Goal: Task Accomplishment & Management: Complete application form

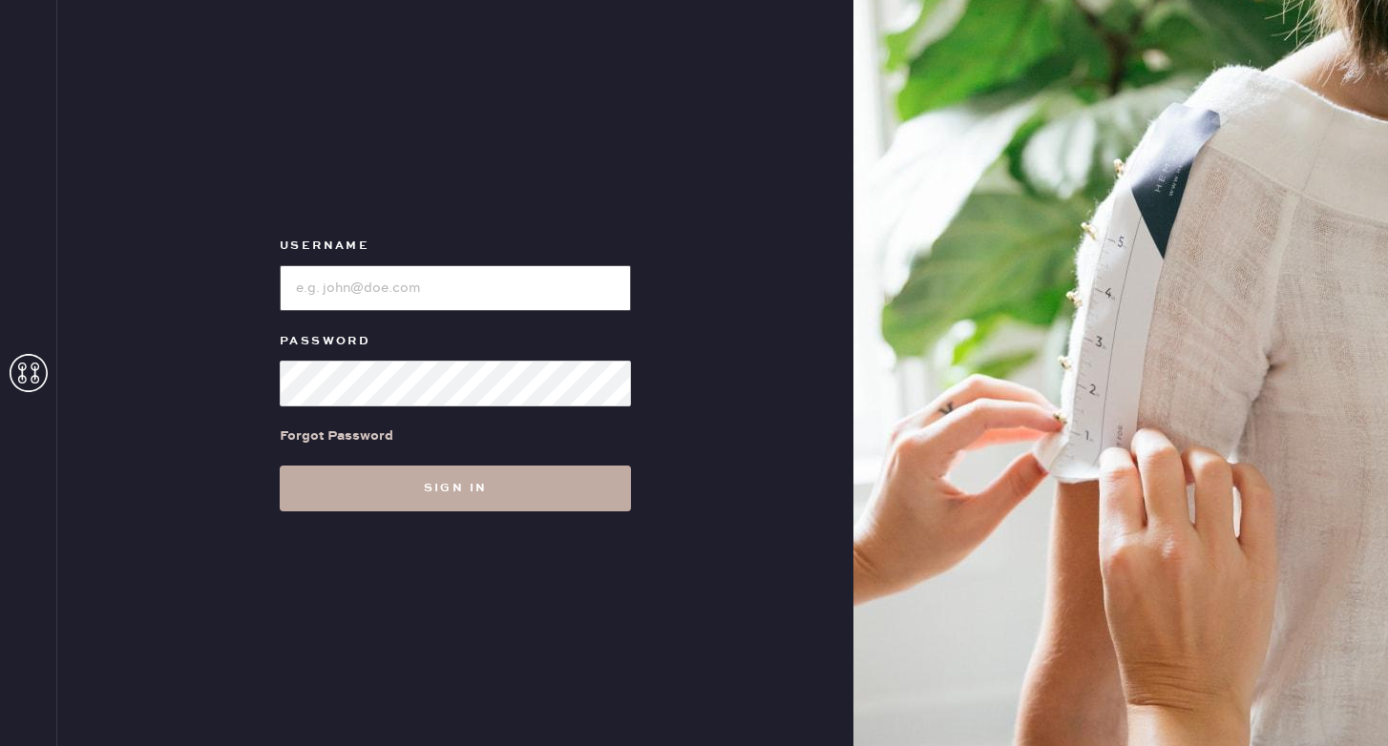
type input "reformationponce"
click at [430, 486] on button "Sign in" at bounding box center [455, 489] width 351 height 46
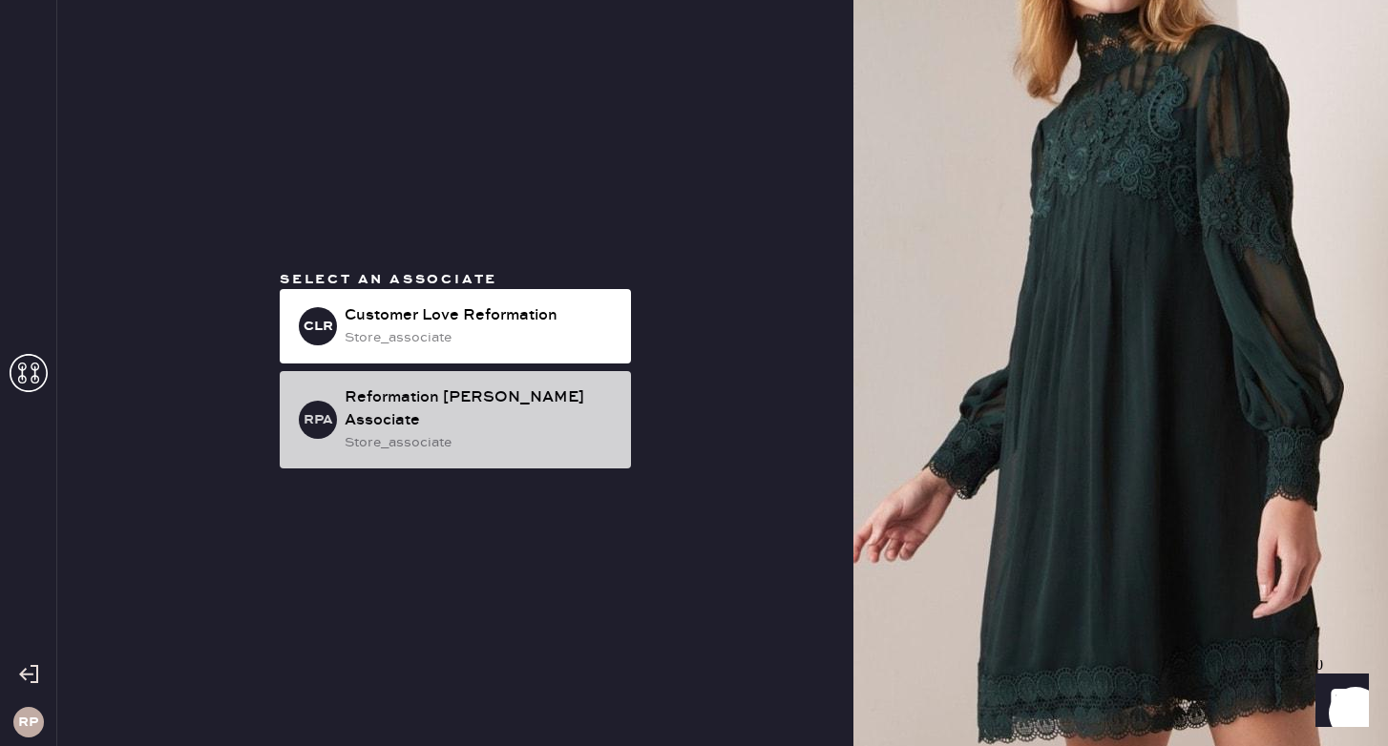
click at [450, 432] on div "store_associate" at bounding box center [480, 442] width 271 height 21
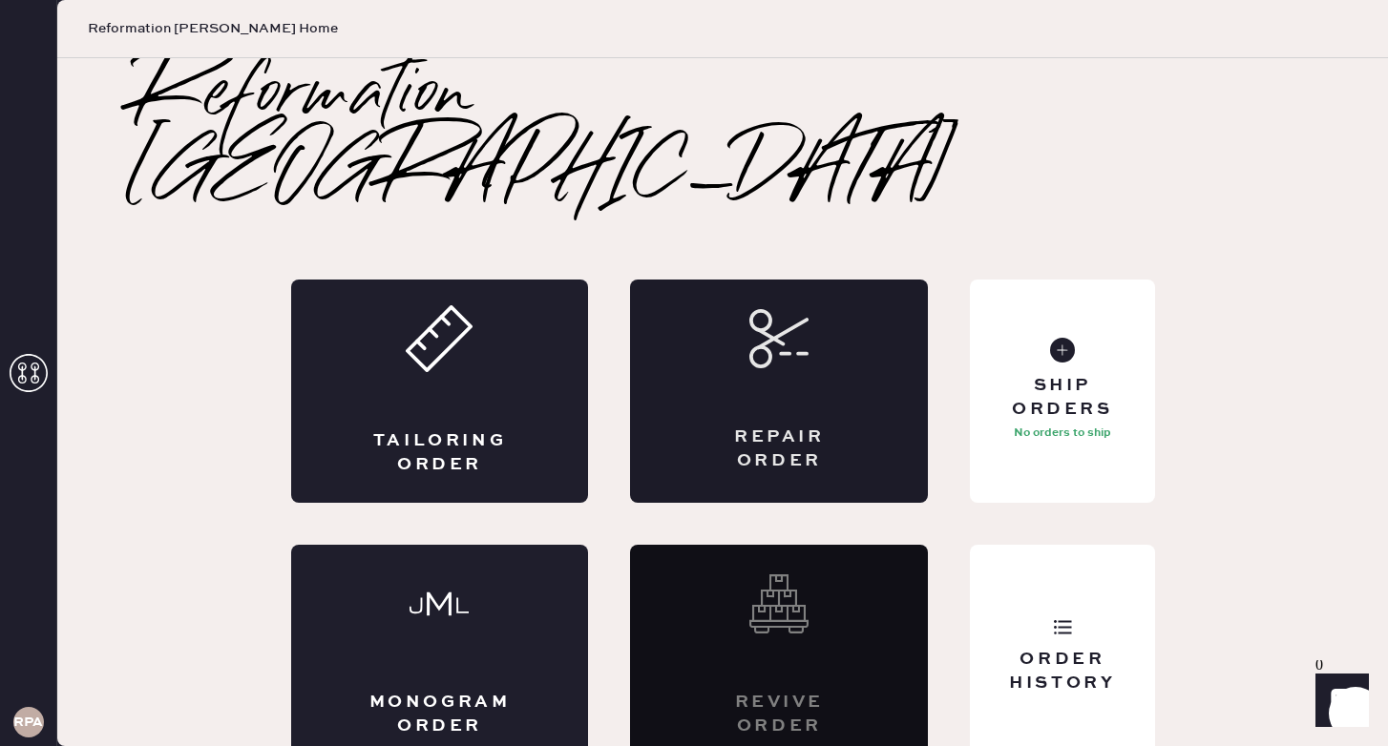
click at [752, 311] on use at bounding box center [778, 338] width 55 height 55
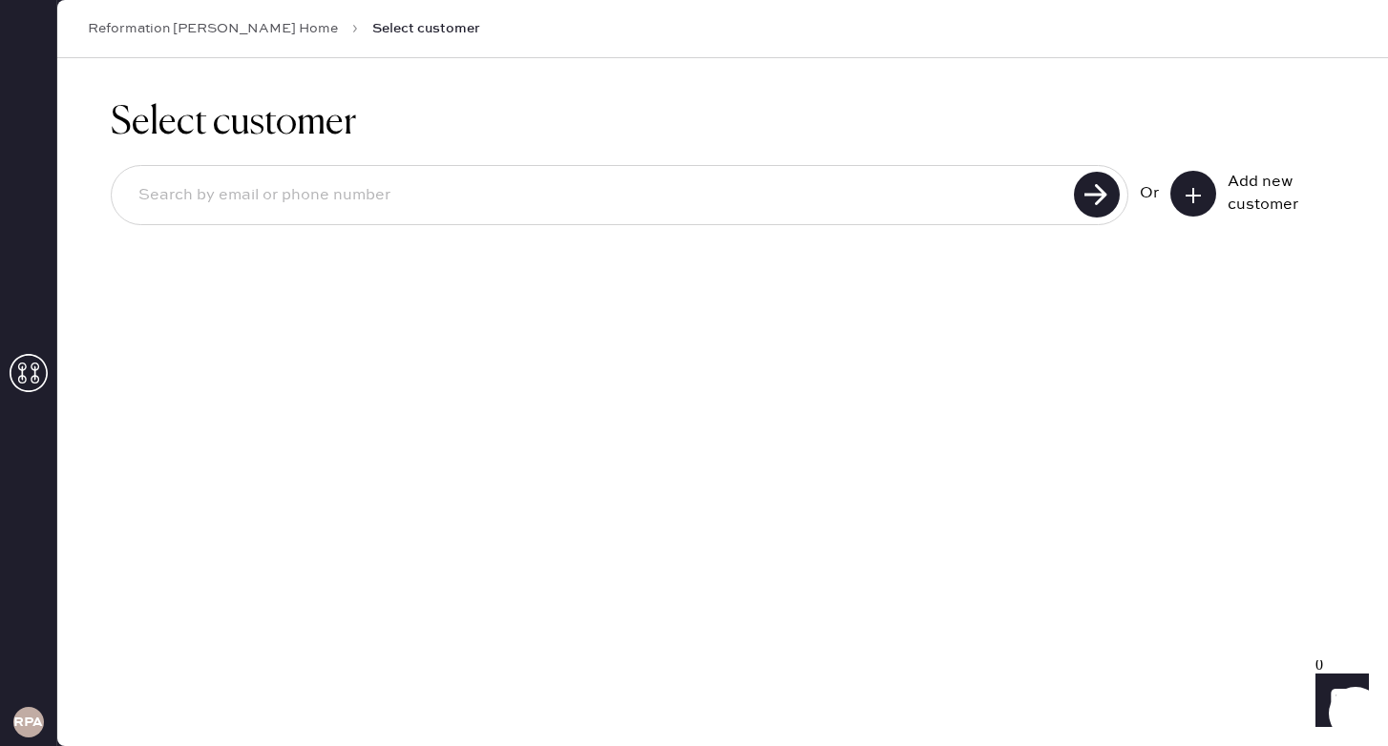
click at [664, 201] on input at bounding box center [595, 196] width 945 height 44
click at [1257, 207] on div "Add new customer" at bounding box center [1274, 194] width 95 height 46
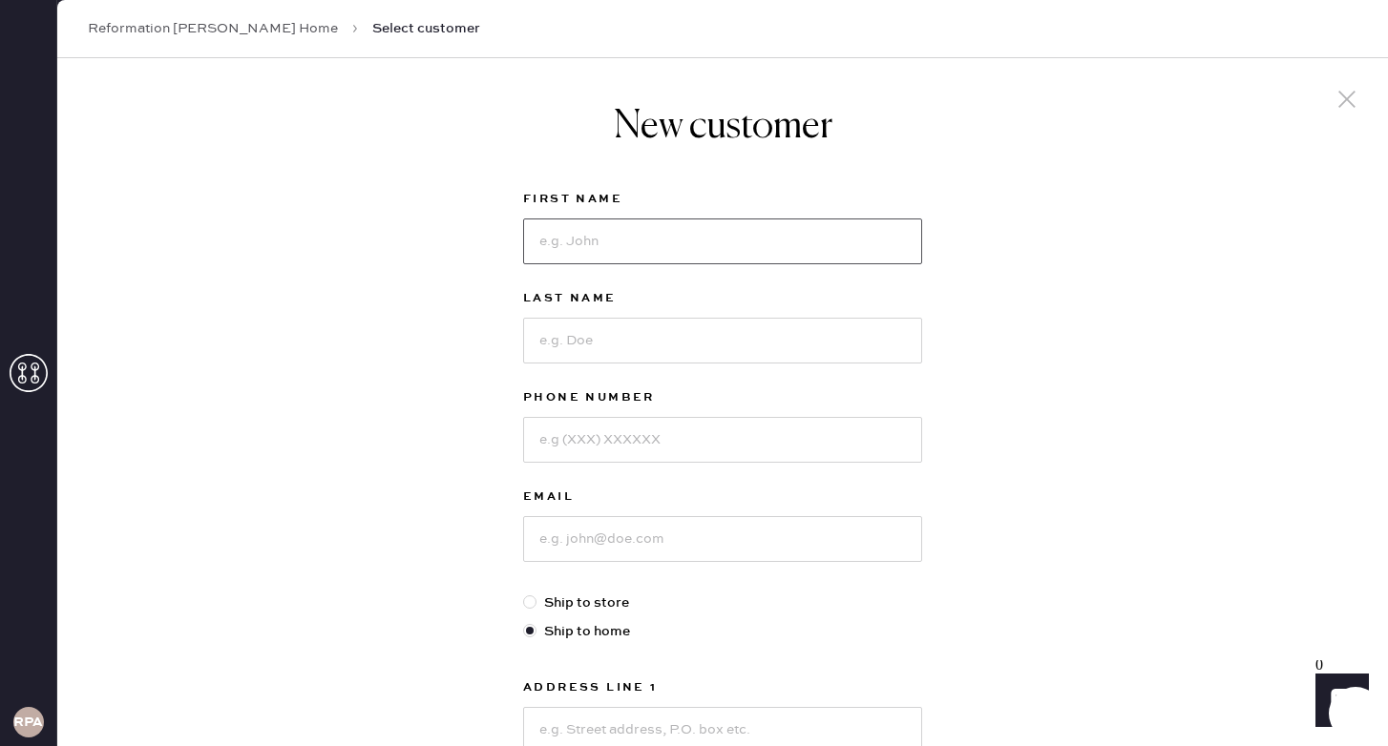
click at [727, 249] on input at bounding box center [722, 242] width 399 height 46
type input "Missoury"
type input "[PERSON_NAME]"
type input "3049067092"
click at [660, 529] on input at bounding box center [722, 539] width 399 height 46
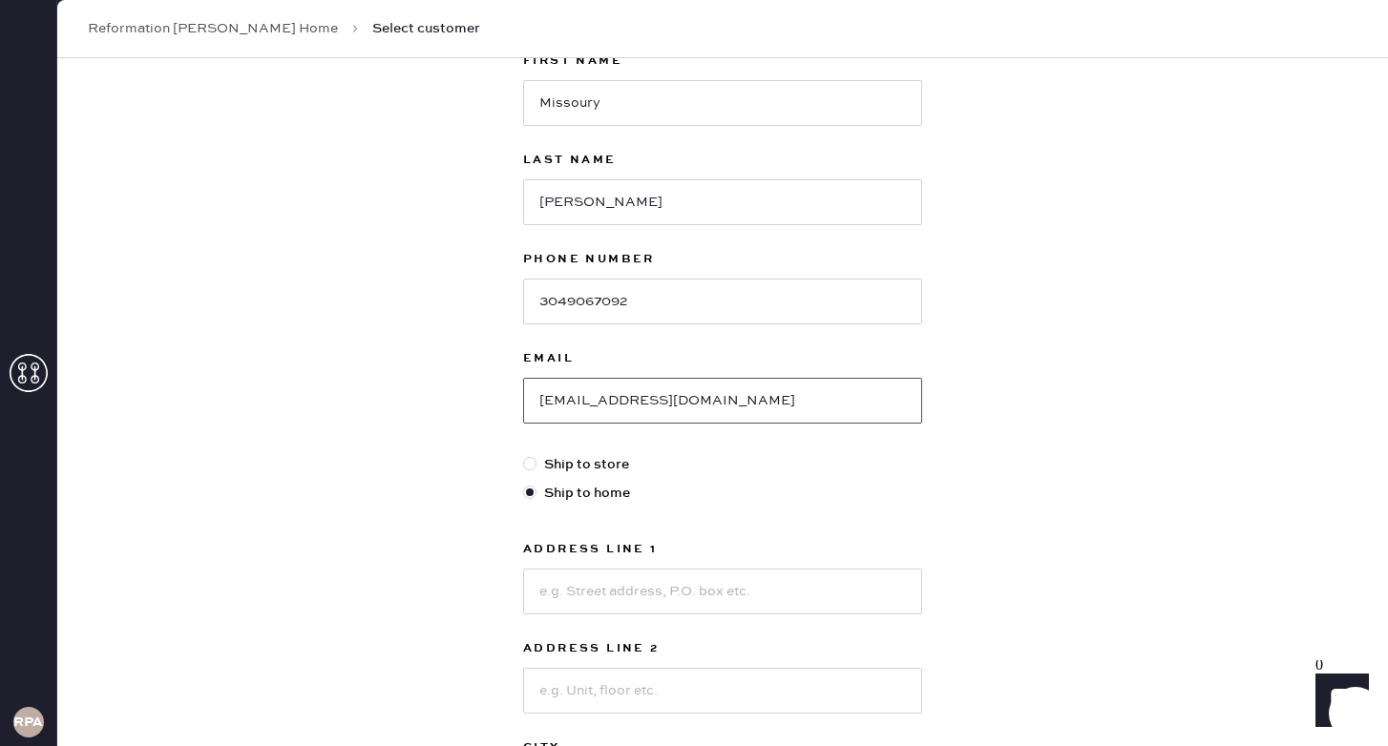
scroll to position [147, 0]
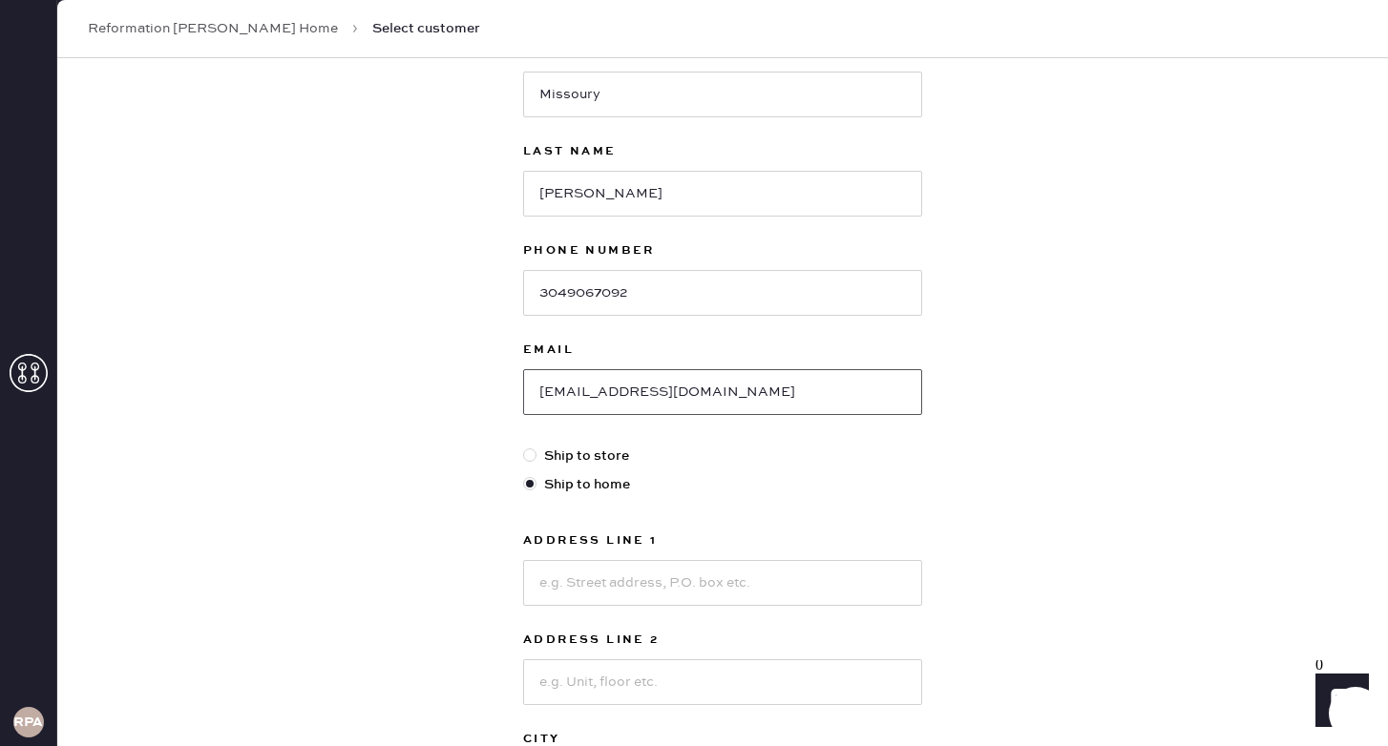
type input "[EMAIL_ADDRESS][DOMAIN_NAME]"
click at [712, 581] on input at bounding box center [722, 583] width 399 height 46
type input "[STREET_ADDRESS]"
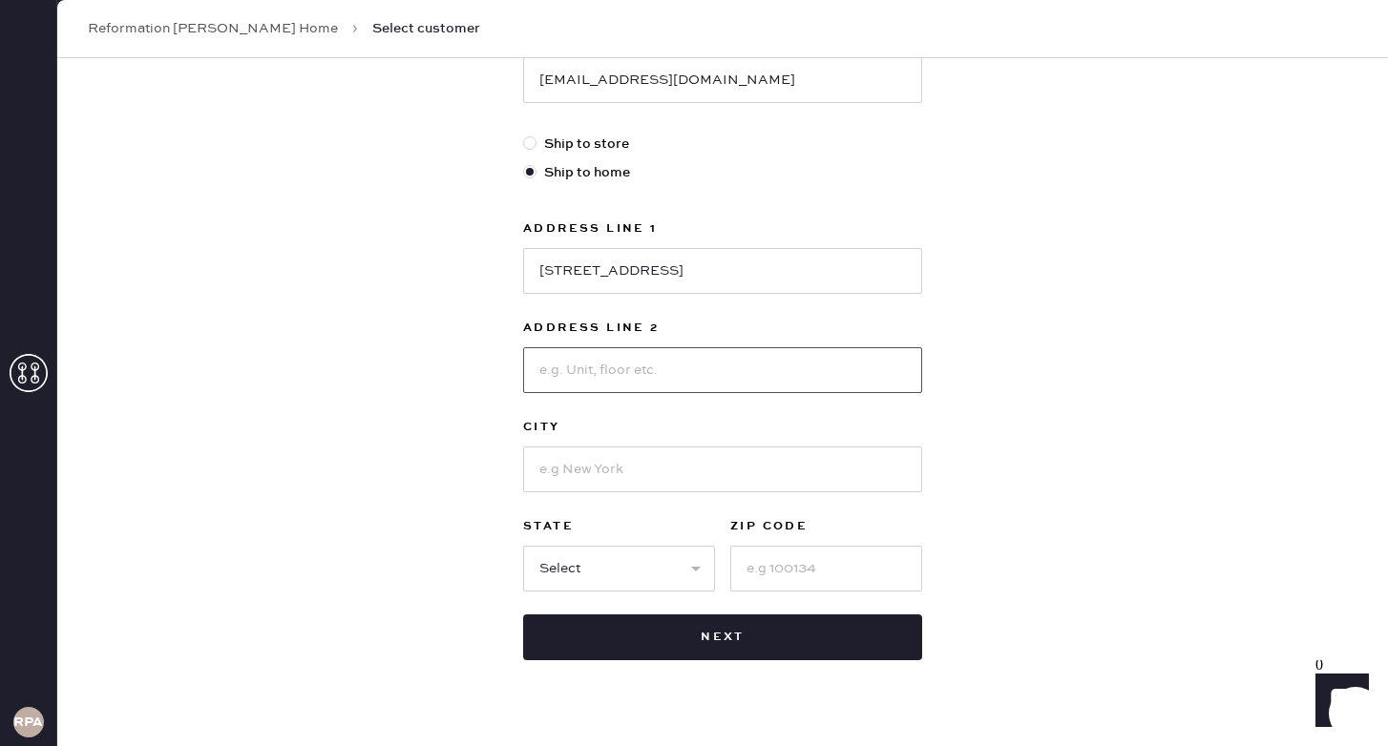
scroll to position [458, 0]
click at [592, 483] on input at bounding box center [722, 471] width 399 height 46
type input "Clemson"
click at [621, 567] on select "Select AK AL AR AZ CA CO CT [GEOGRAPHIC_DATA] DE FL [GEOGRAPHIC_DATA] HI [GEOGR…" at bounding box center [619, 570] width 192 height 46
select select "SC"
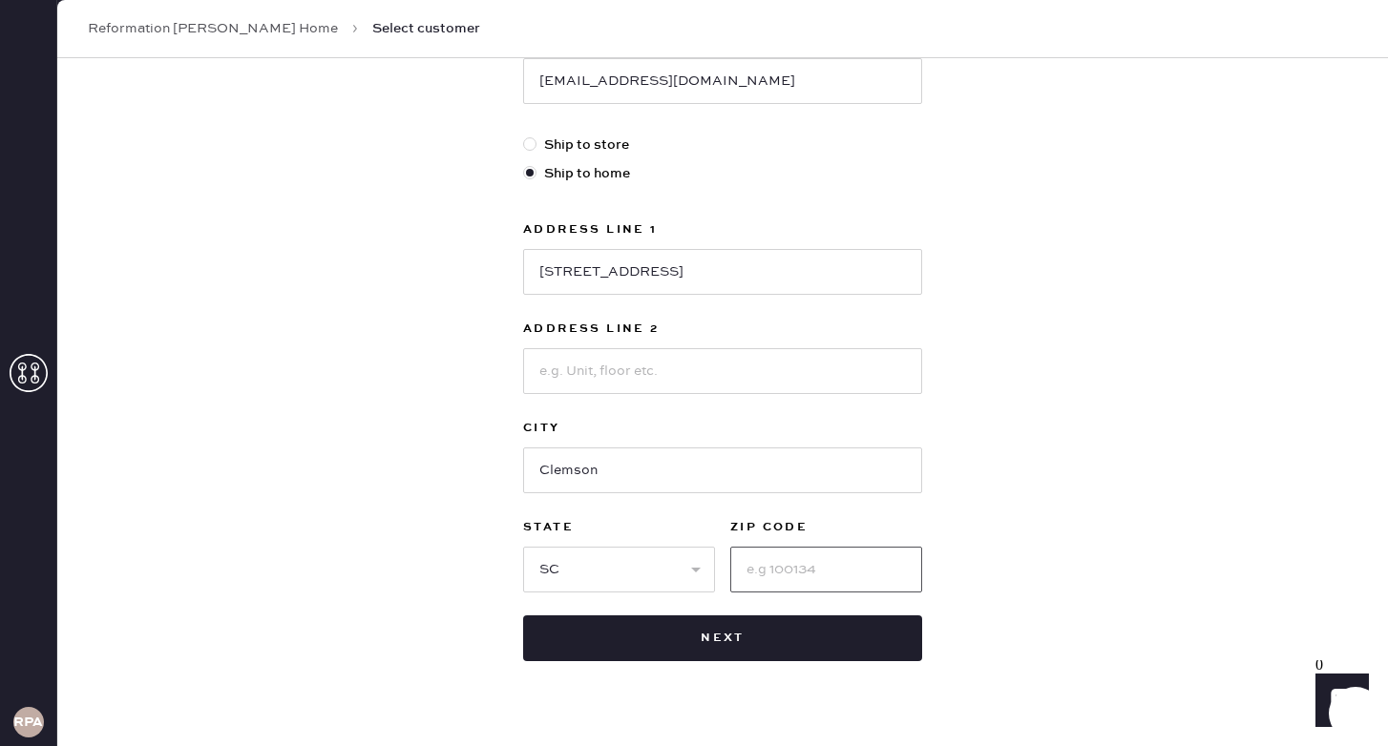
click at [818, 562] on input at bounding box center [826, 570] width 192 height 46
type input "29631"
click at [1096, 419] on div "New customer First Name Missoury Last Name [PERSON_NAME] Phone Number [PHONE_NU…" at bounding box center [722, 192] width 1330 height 1184
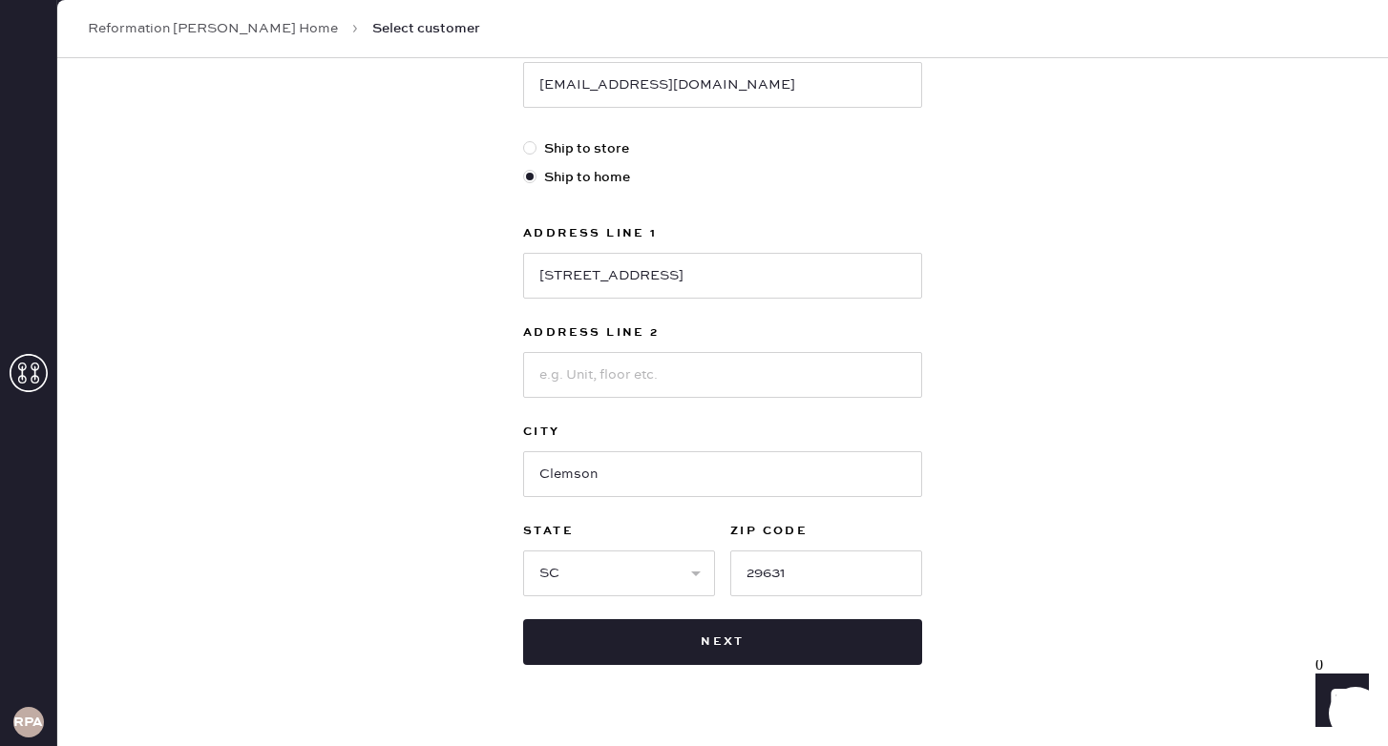
scroll to position [495, 0]
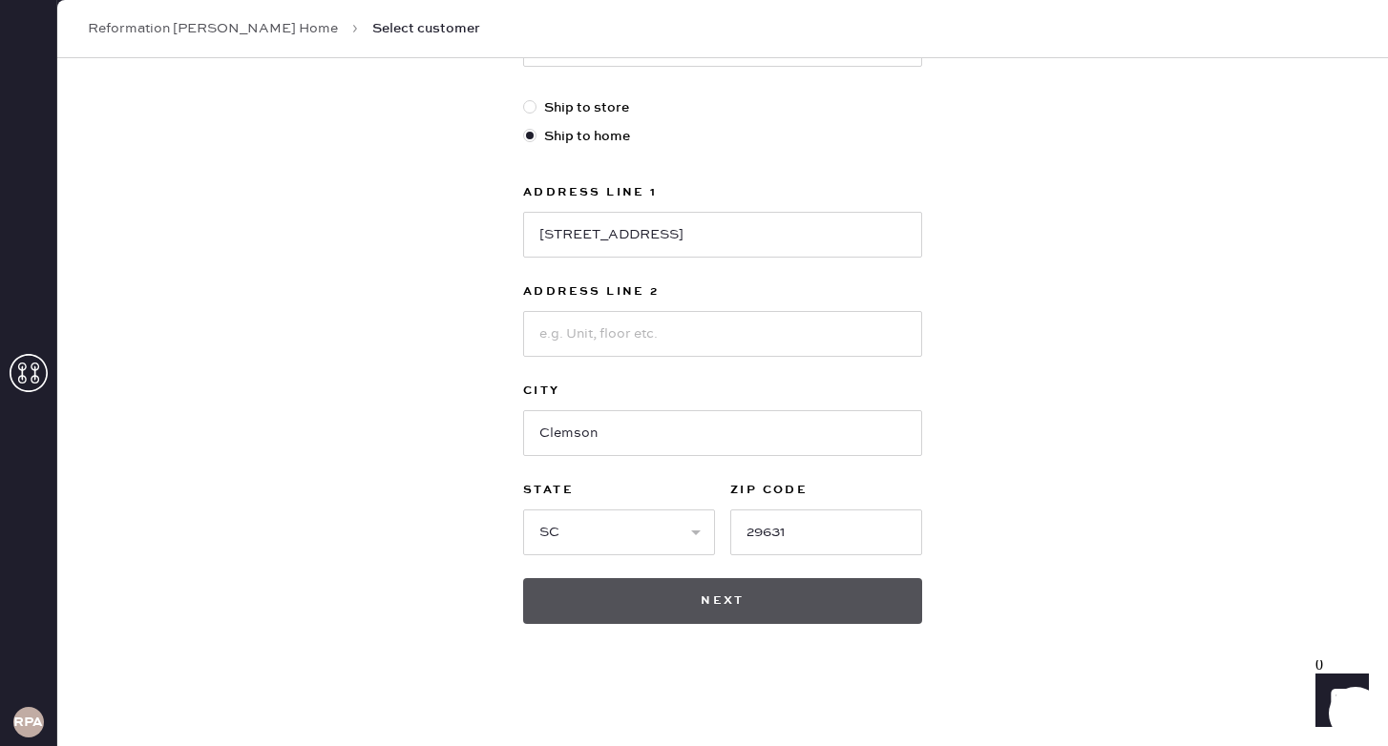
click at [733, 594] on button "Next" at bounding box center [722, 601] width 399 height 46
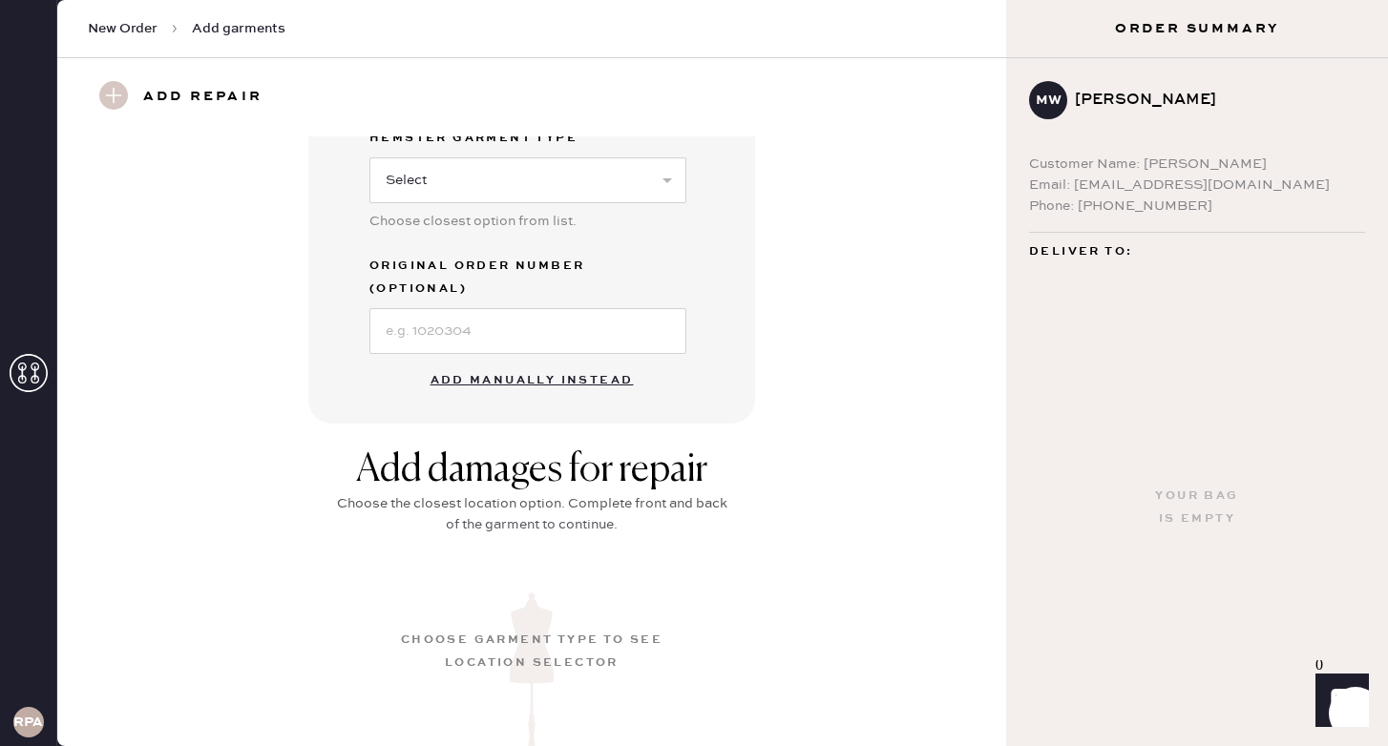
scroll to position [502, 0]
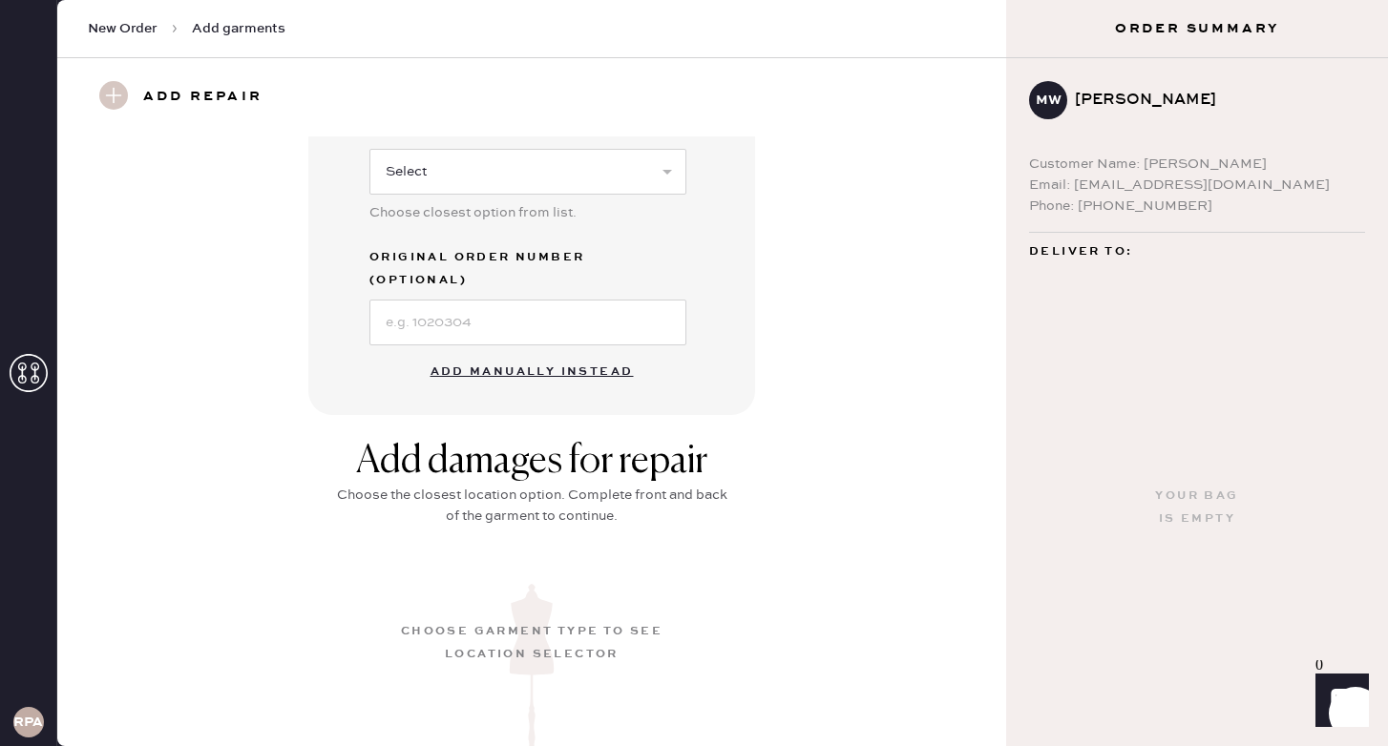
click at [534, 353] on button "Add manually instead" at bounding box center [532, 372] width 226 height 38
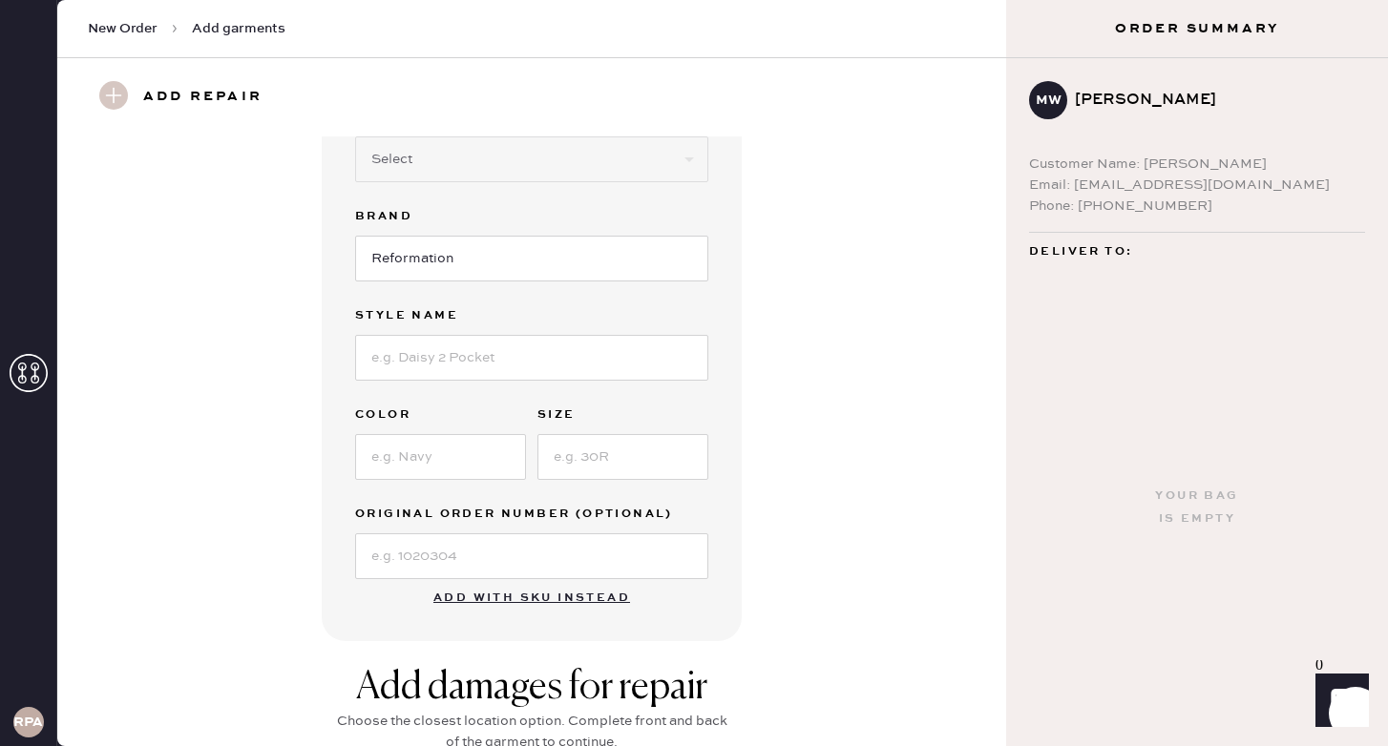
scroll to position [0, 0]
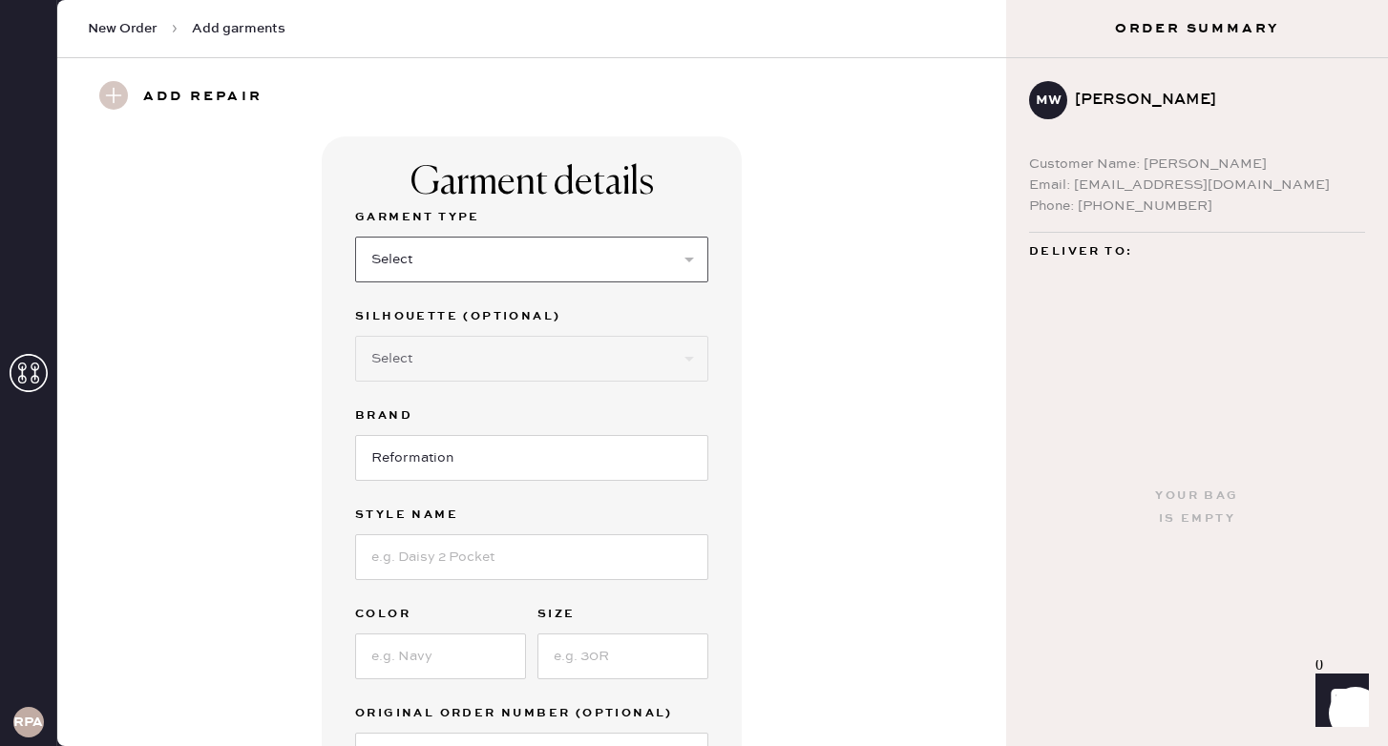
click at [601, 254] on select "Select Basic Skirt Jeans Leggings Pants Shorts Basic Sleeved Dress Basic Sleeve…" at bounding box center [531, 260] width 353 height 46
select select "6"
click at [467, 361] on select "Select Maxi Dress Midi Dress Mini Dress Other" at bounding box center [531, 359] width 353 height 46
select select "39"
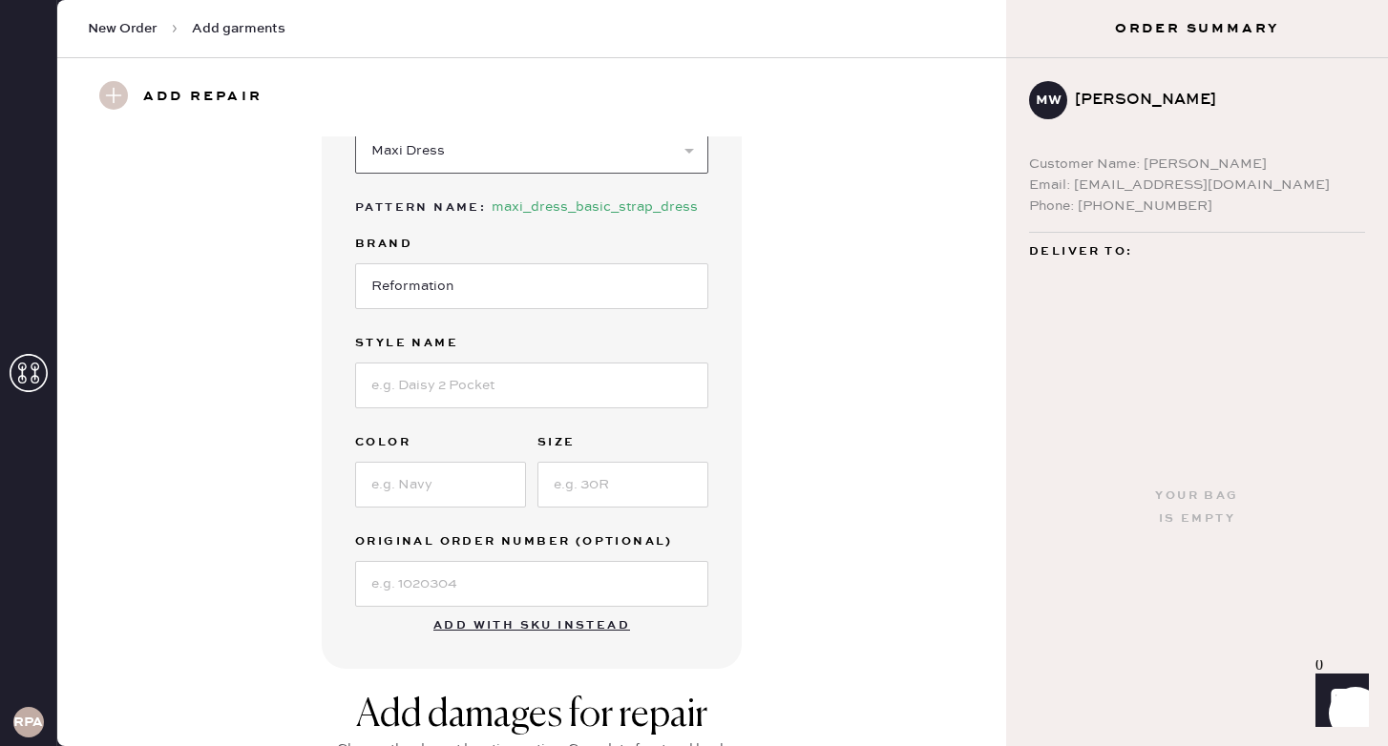
scroll to position [214, 0]
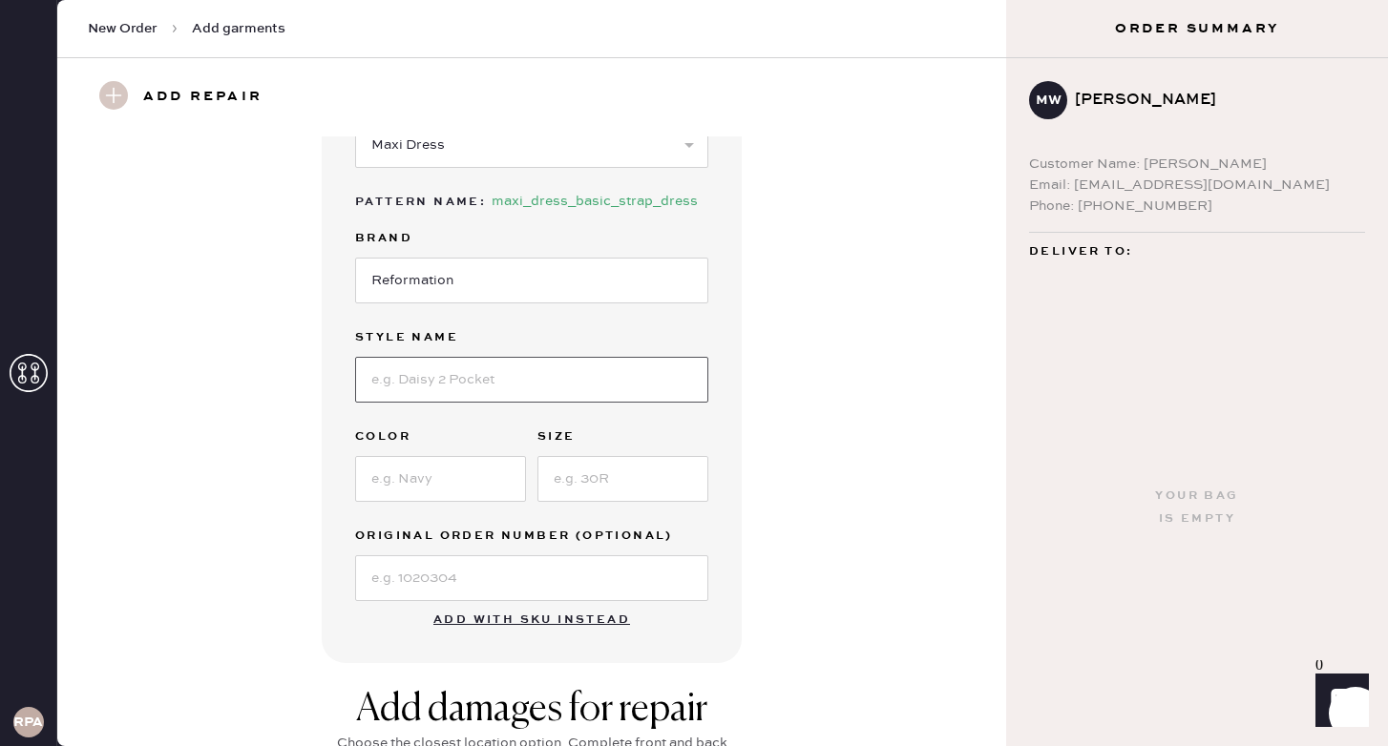
click at [502, 380] on input at bounding box center [531, 380] width 353 height 46
type input "[PERSON_NAME] Dress"
click at [429, 469] on input at bounding box center [440, 479] width 171 height 46
type input "F"
type input "Green"
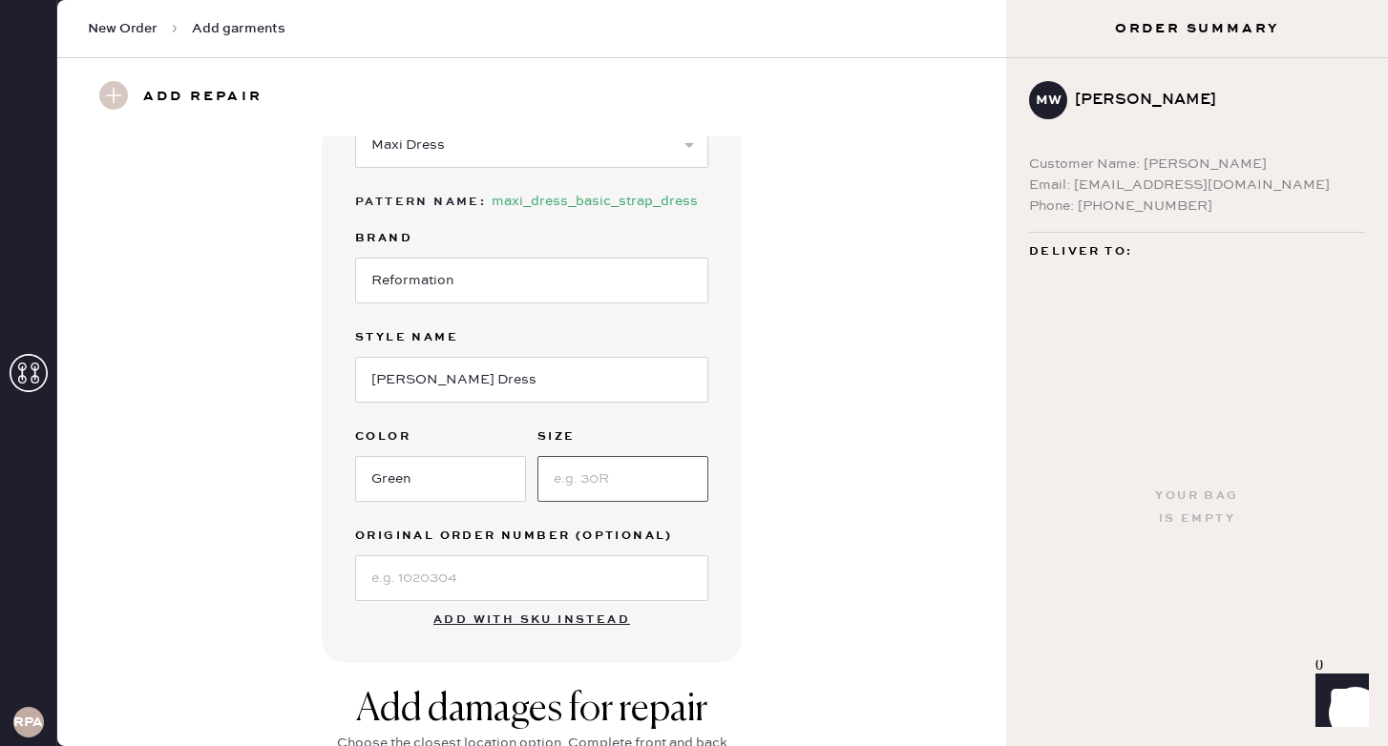
click at [612, 474] on input at bounding box center [622, 479] width 171 height 46
type input "8"
click at [488, 586] on input at bounding box center [531, 578] width 353 height 46
paste input "S01011412"
type input "S01011412"
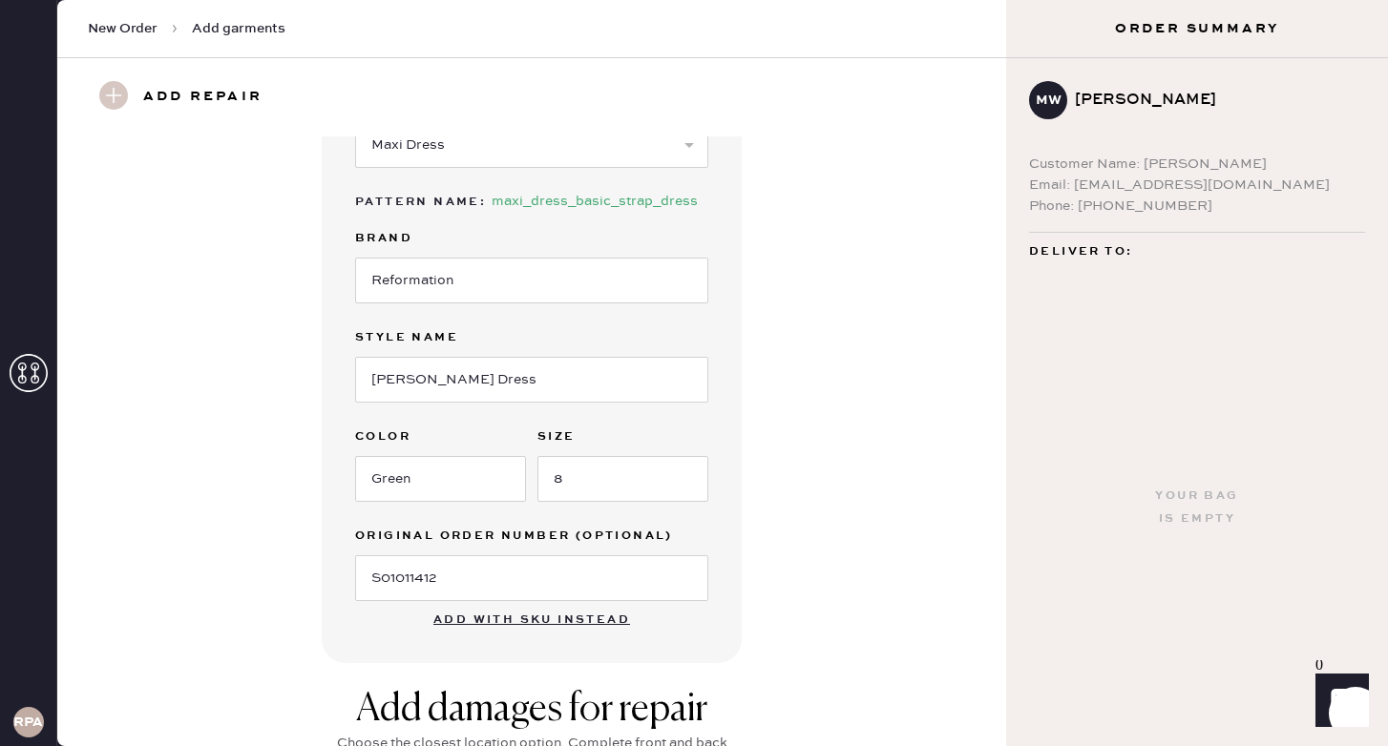
click at [807, 540] on div "Garment details Garment Type Select Basic Skirt Jeans Leggings Pants Shorts Bas…" at bounding box center [532, 293] width 880 height 741
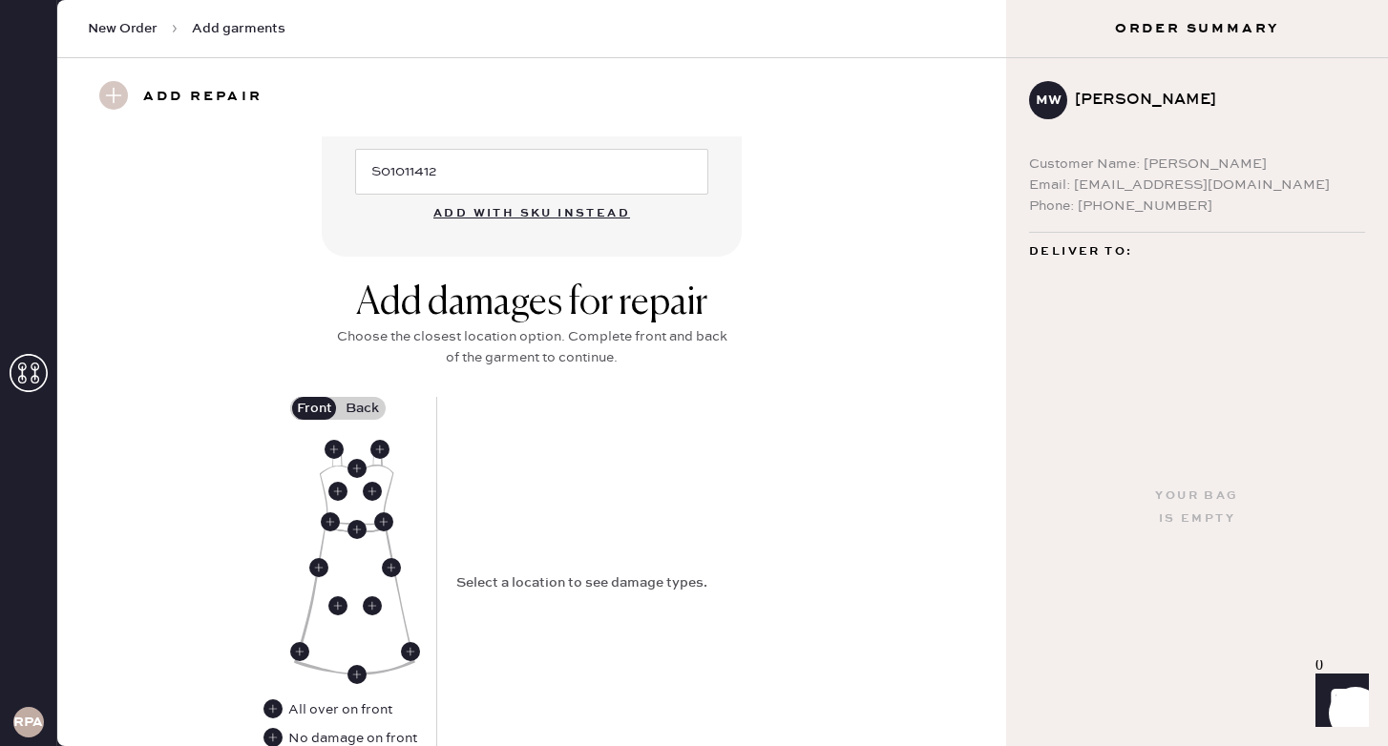
scroll to position [769, 0]
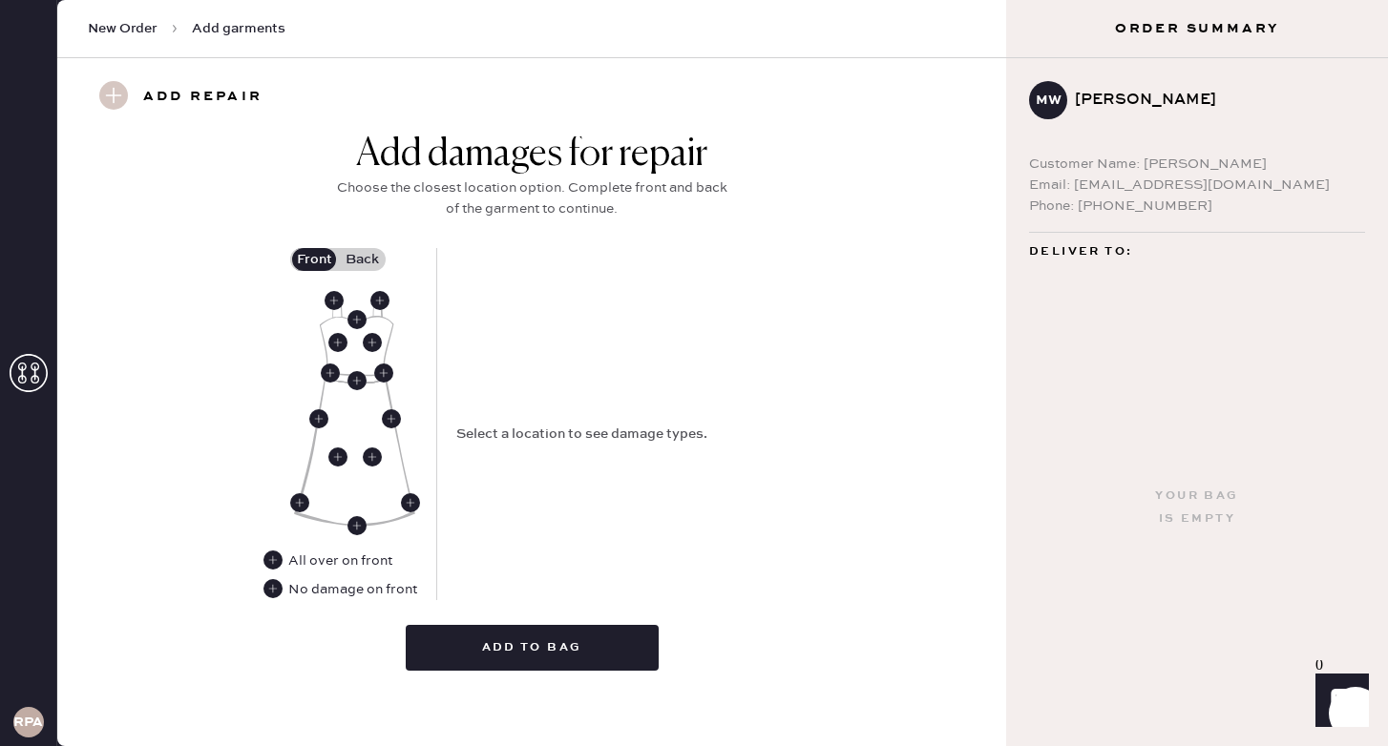
click at [356, 269] on label "Back" at bounding box center [362, 259] width 48 height 23
click at [362, 260] on input "Back" at bounding box center [362, 260] width 0 height 0
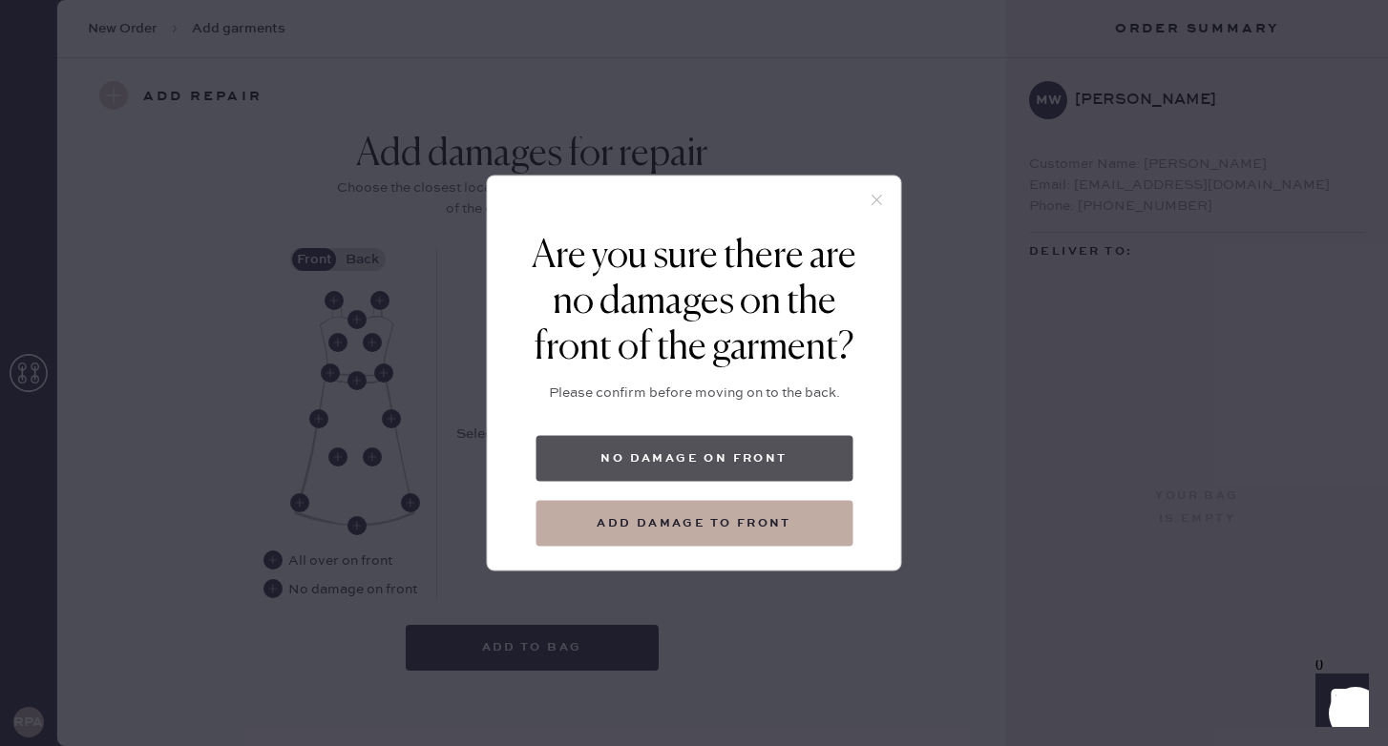
click at [694, 454] on button "No damage on front" at bounding box center [693, 459] width 317 height 46
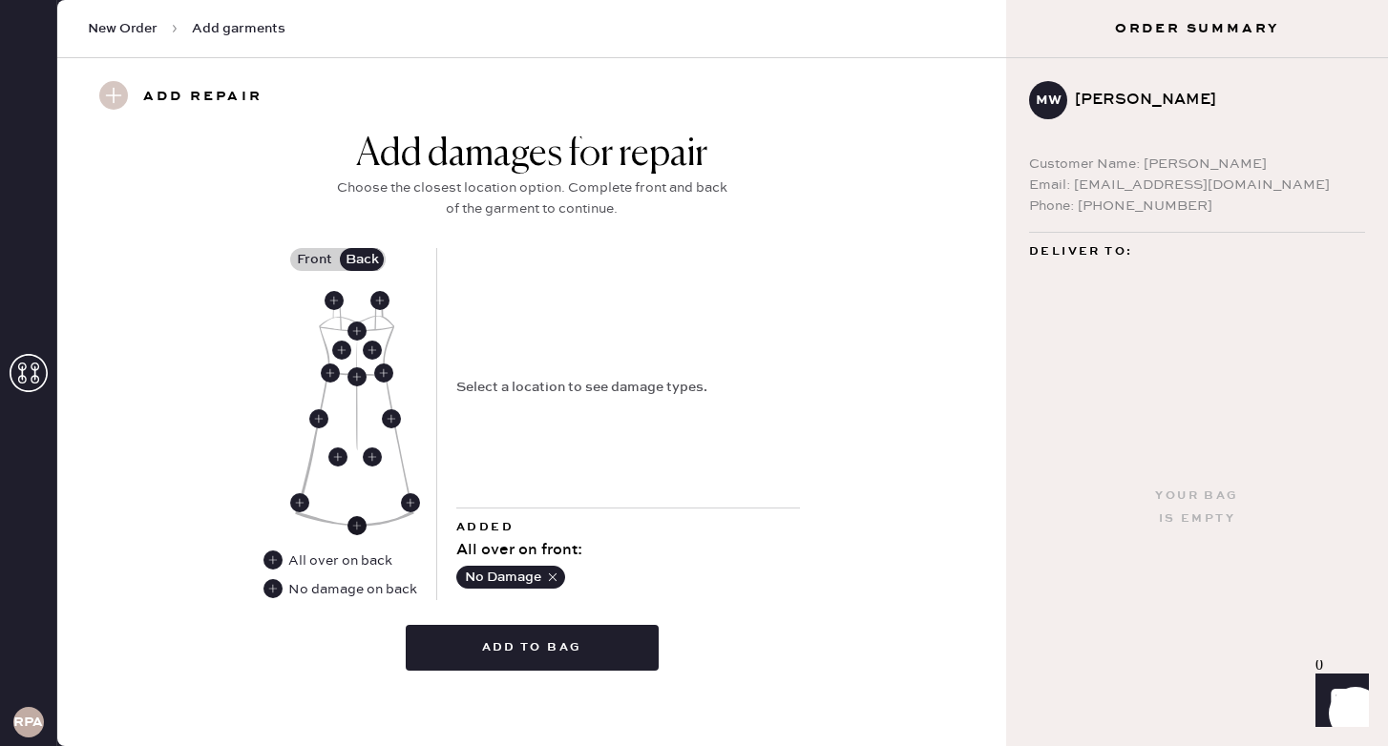
click at [357, 527] on use at bounding box center [356, 525] width 19 height 19
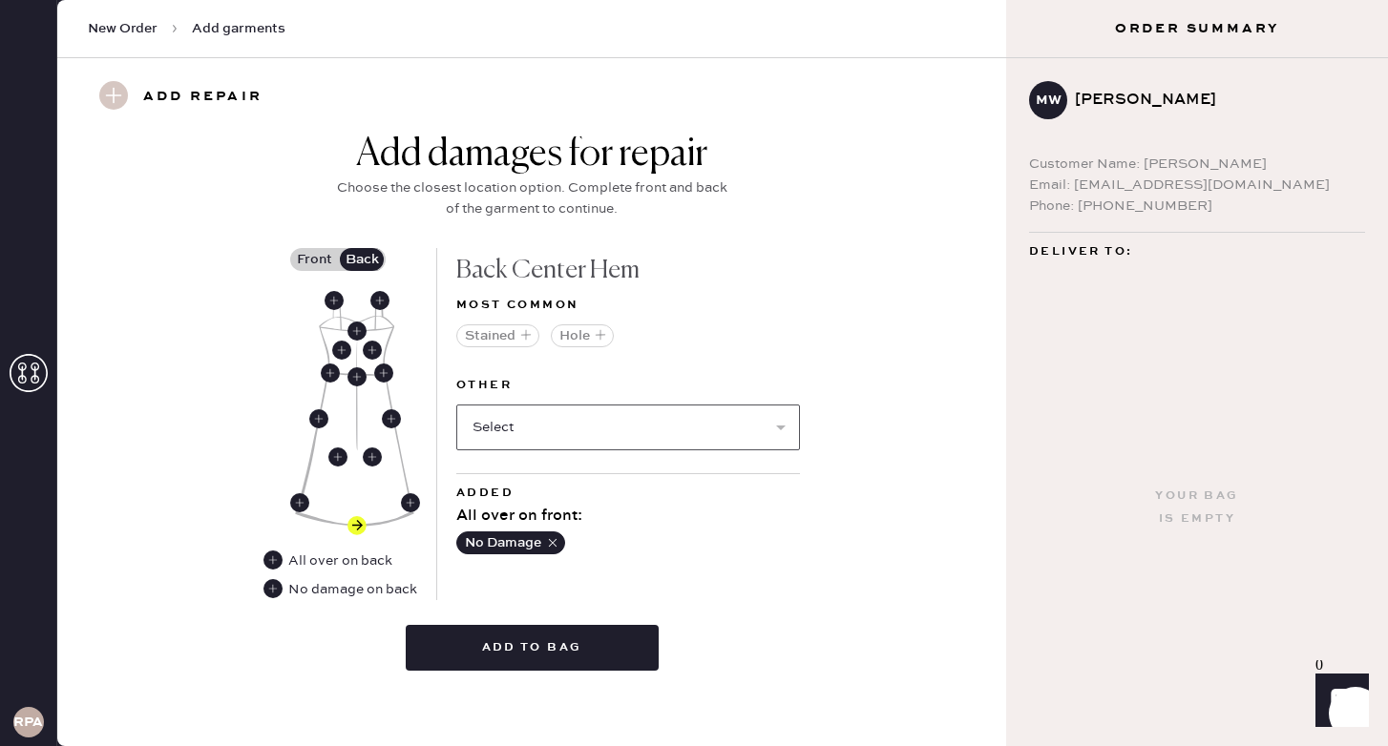
click at [545, 425] on select "Select Broken / Ripped Hem Broken Beads Broken Belt Loop Broken Button Broken C…" at bounding box center [628, 428] width 344 height 46
select select "2034"
select select
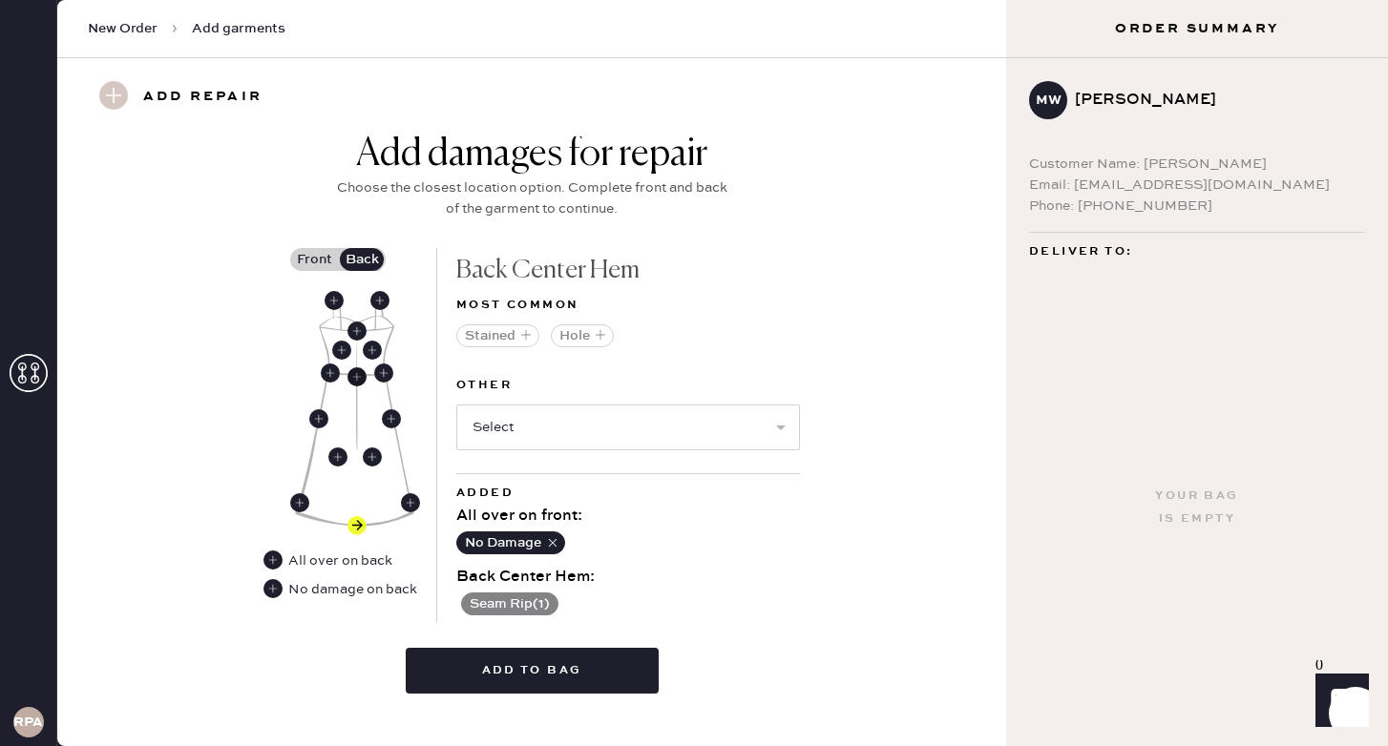
click at [353, 376] on use at bounding box center [356, 376] width 19 height 19
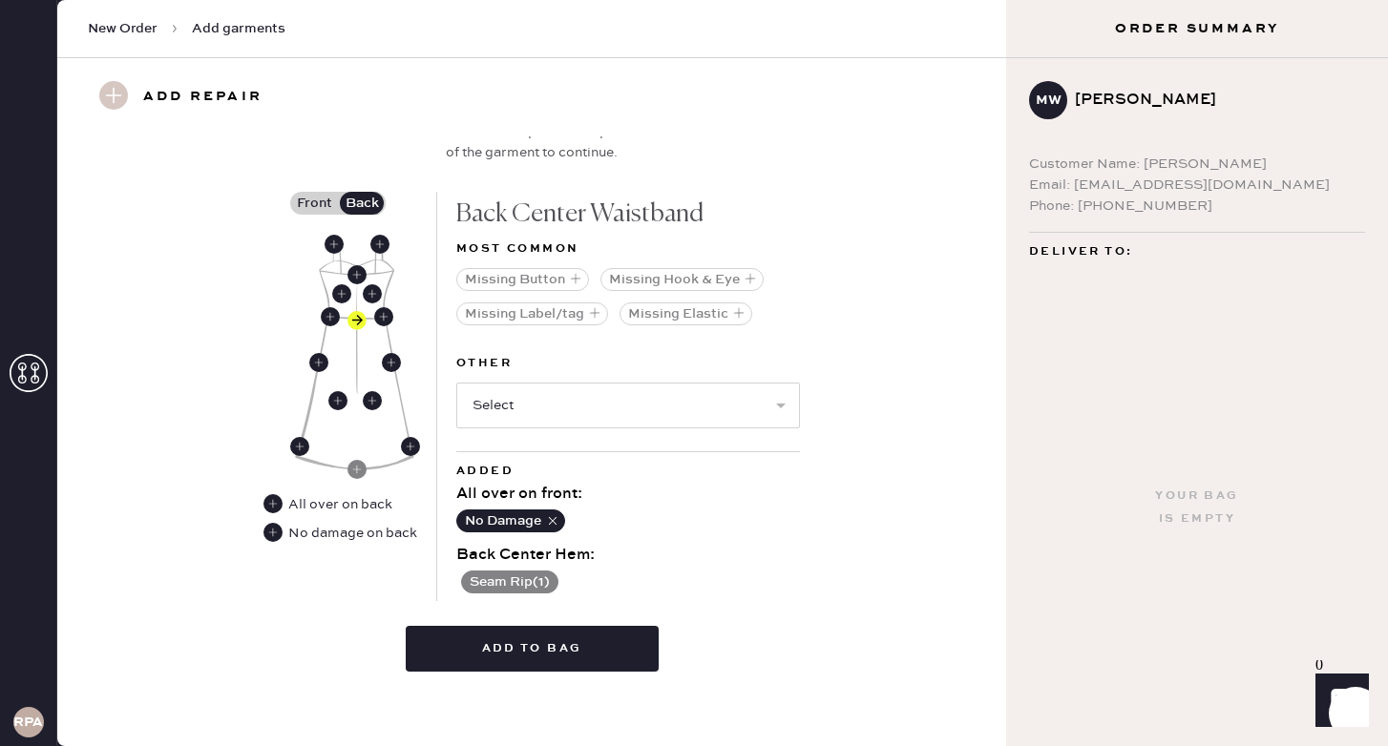
scroll to position [830, 0]
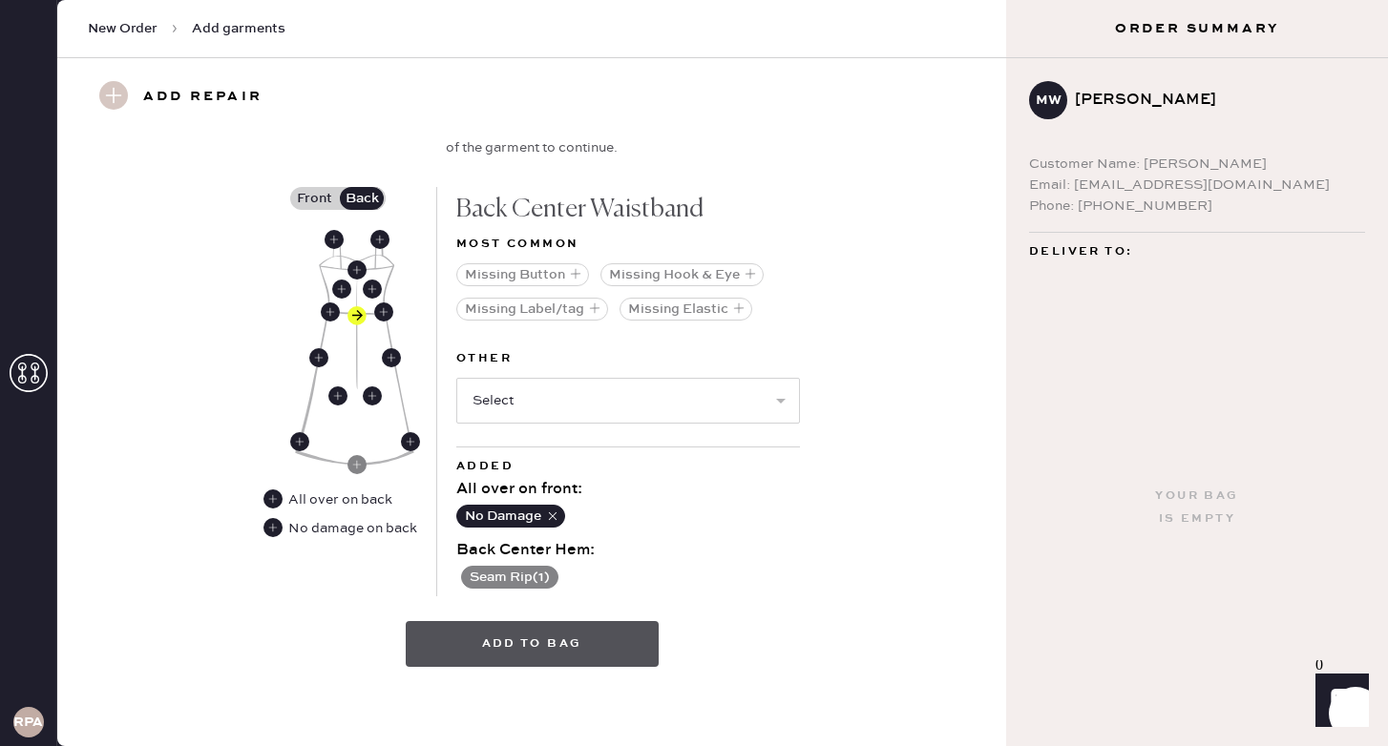
click at [507, 652] on button "Add to bag" at bounding box center [532, 644] width 253 height 46
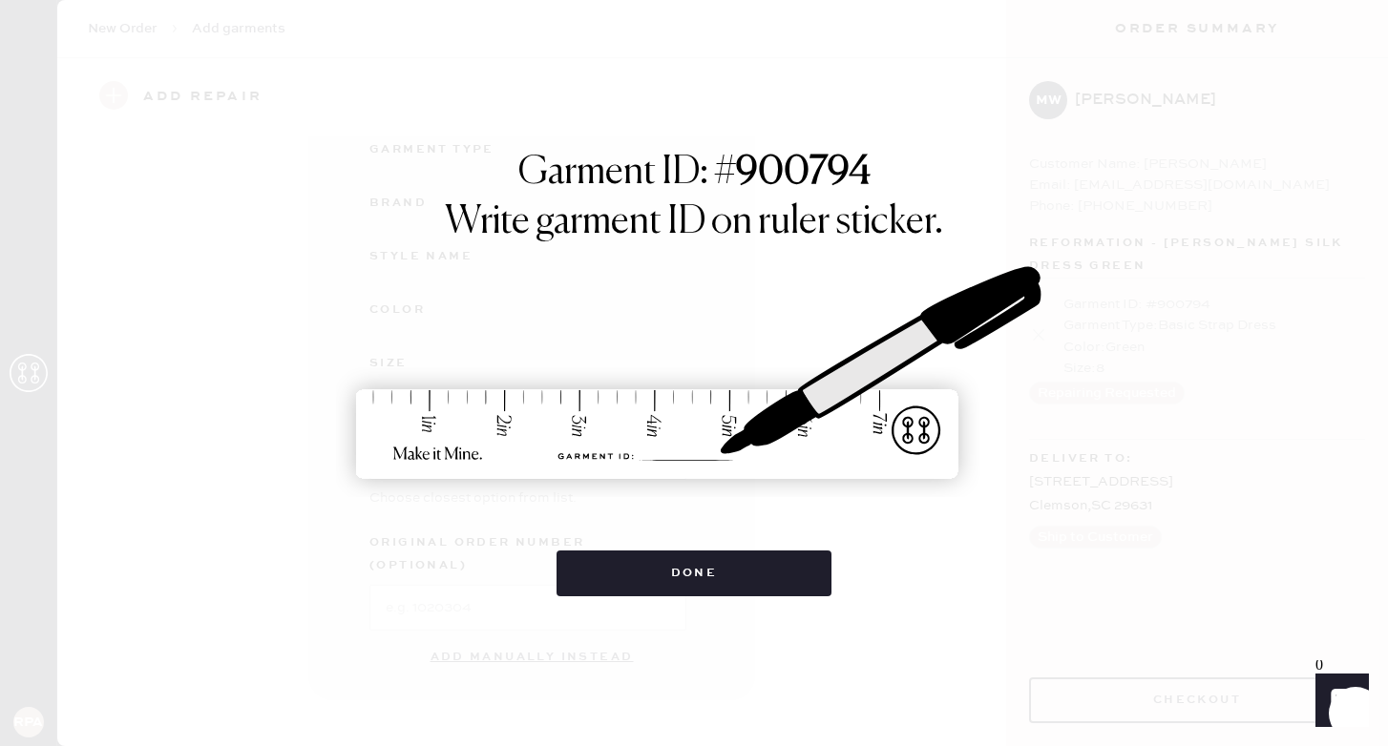
scroll to position [193, 0]
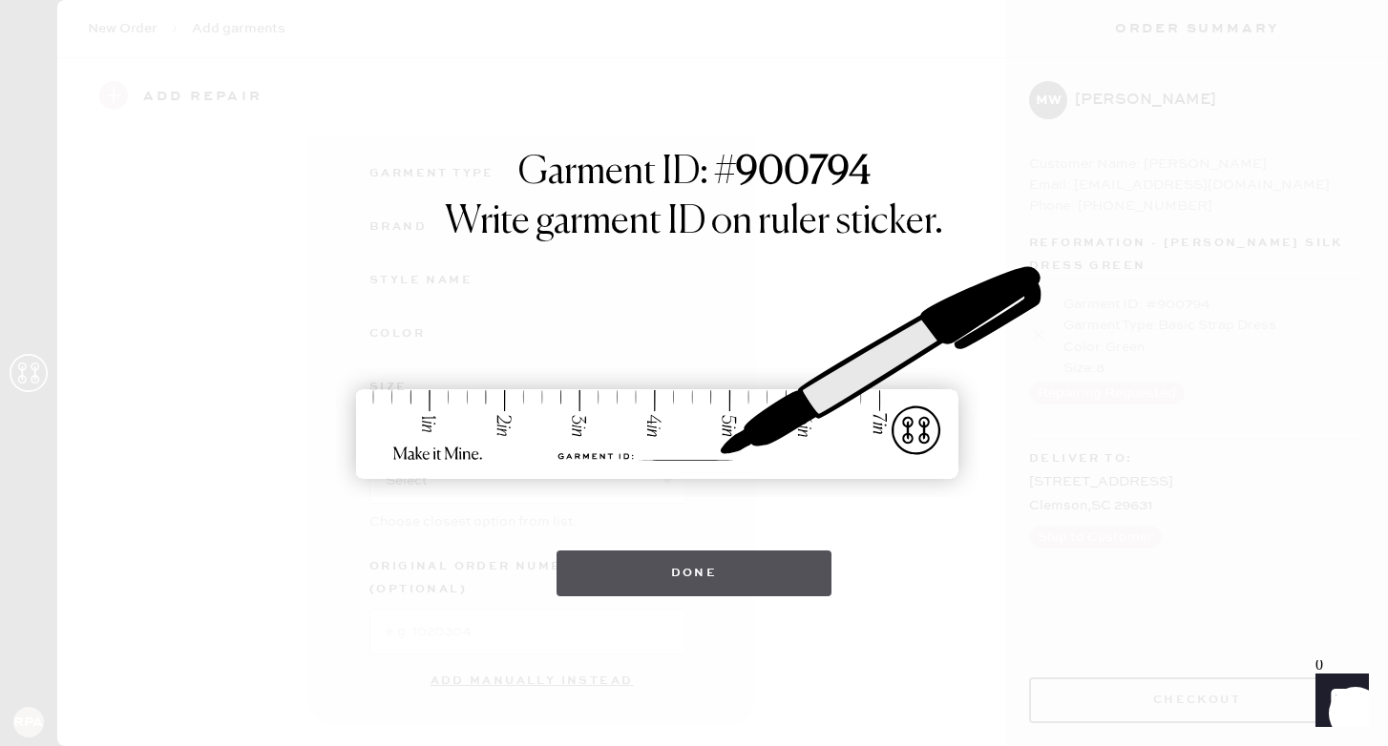
click at [690, 589] on button "Done" at bounding box center [694, 574] width 276 height 46
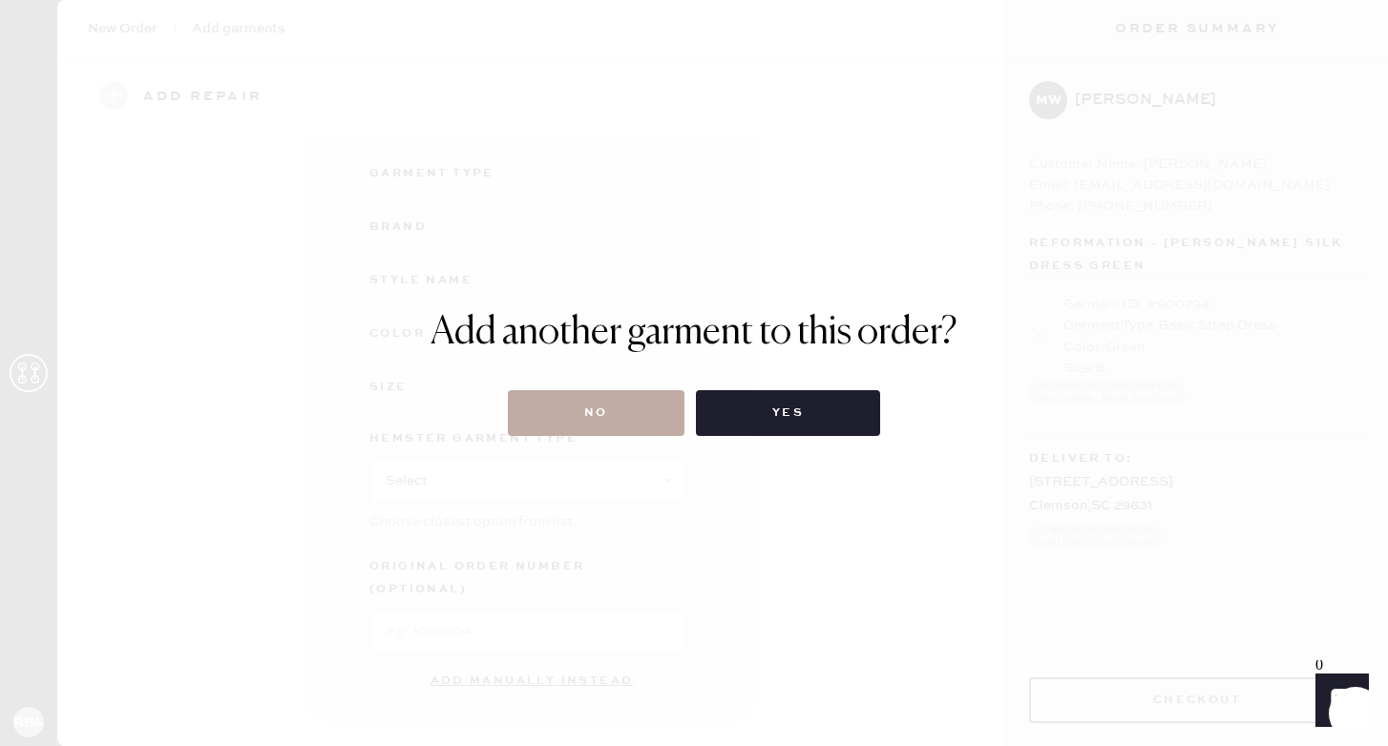
click at [597, 401] on button "No" at bounding box center [596, 413] width 177 height 46
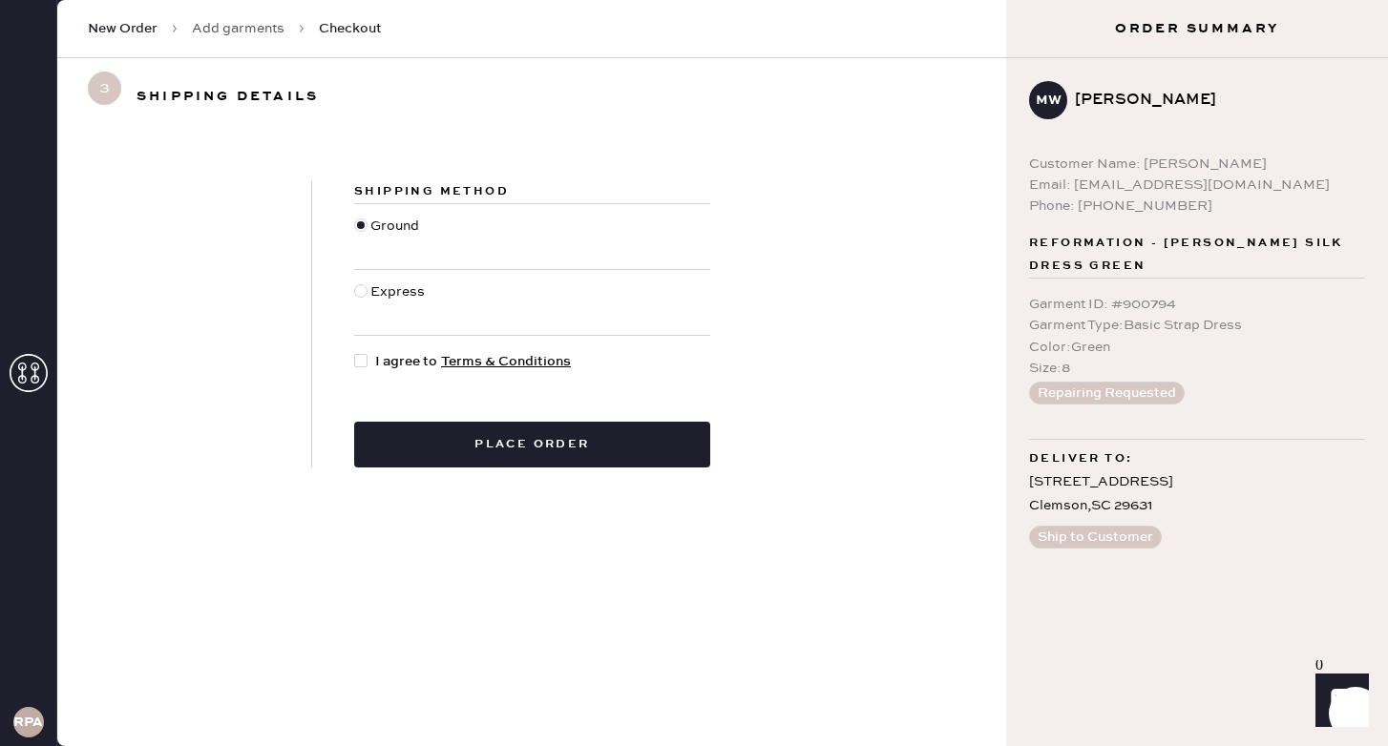
click at [371, 292] on div "Express" at bounding box center [399, 303] width 59 height 42
click at [355, 283] on input "Express" at bounding box center [354, 282] width 1 height 1
radio input "true"
click at [364, 363] on div at bounding box center [360, 360] width 13 height 13
click at [355, 352] on input "I agree to Terms & Conditions" at bounding box center [354, 351] width 1 height 1
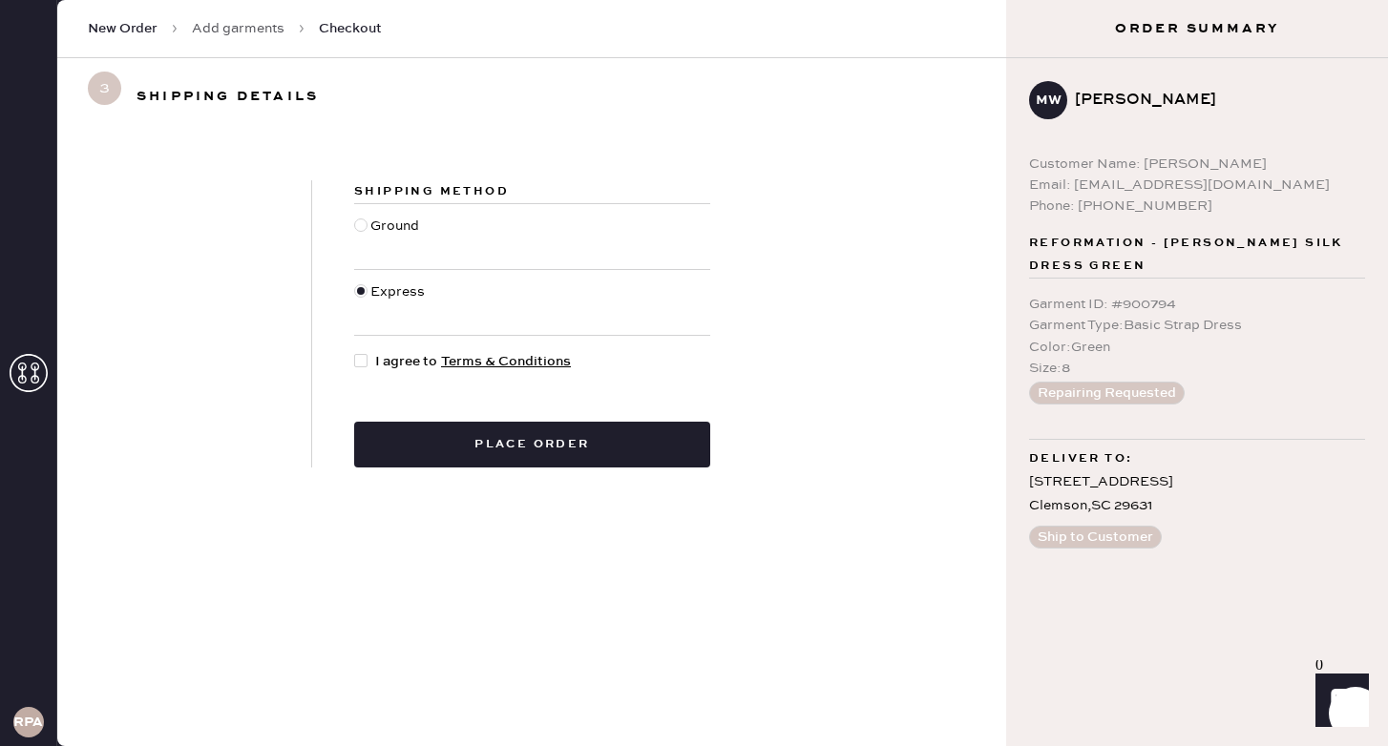
checkbox input "true"
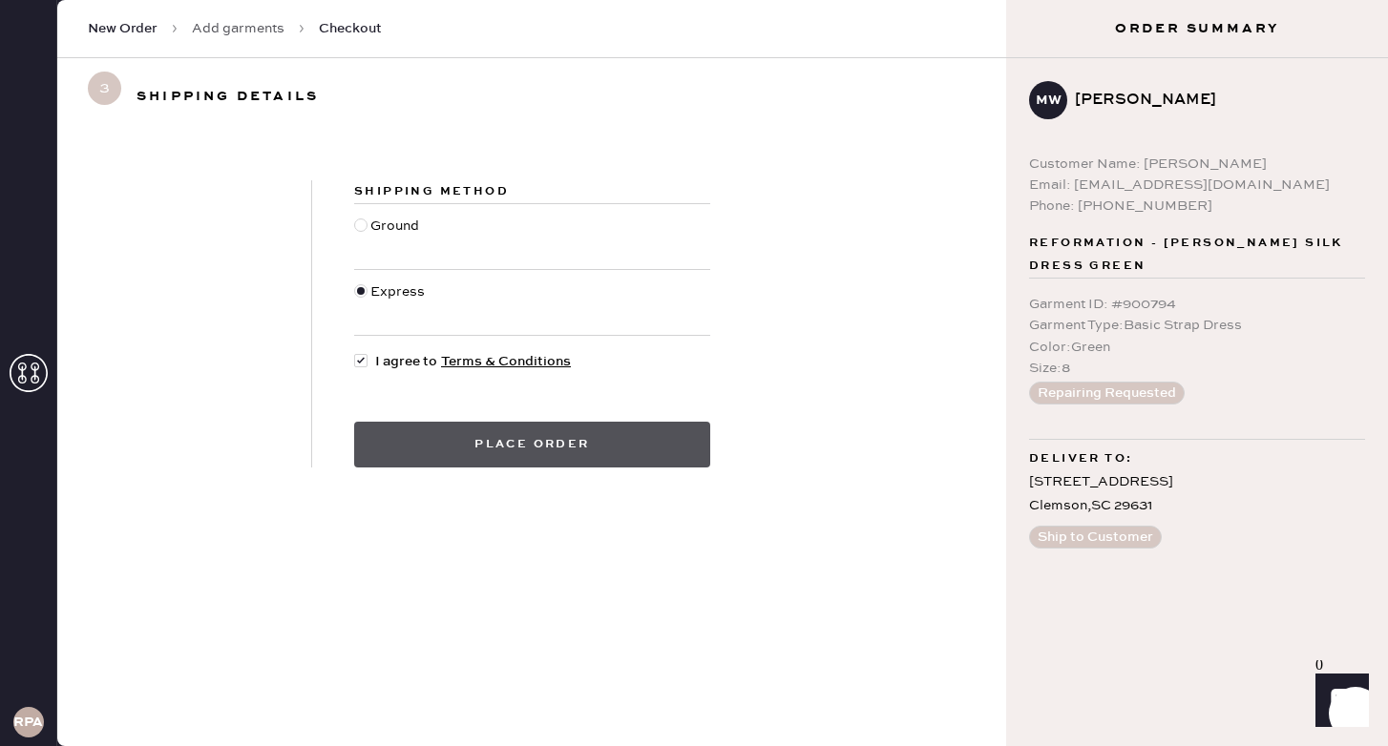
click at [566, 448] on button "Place order" at bounding box center [532, 445] width 356 height 46
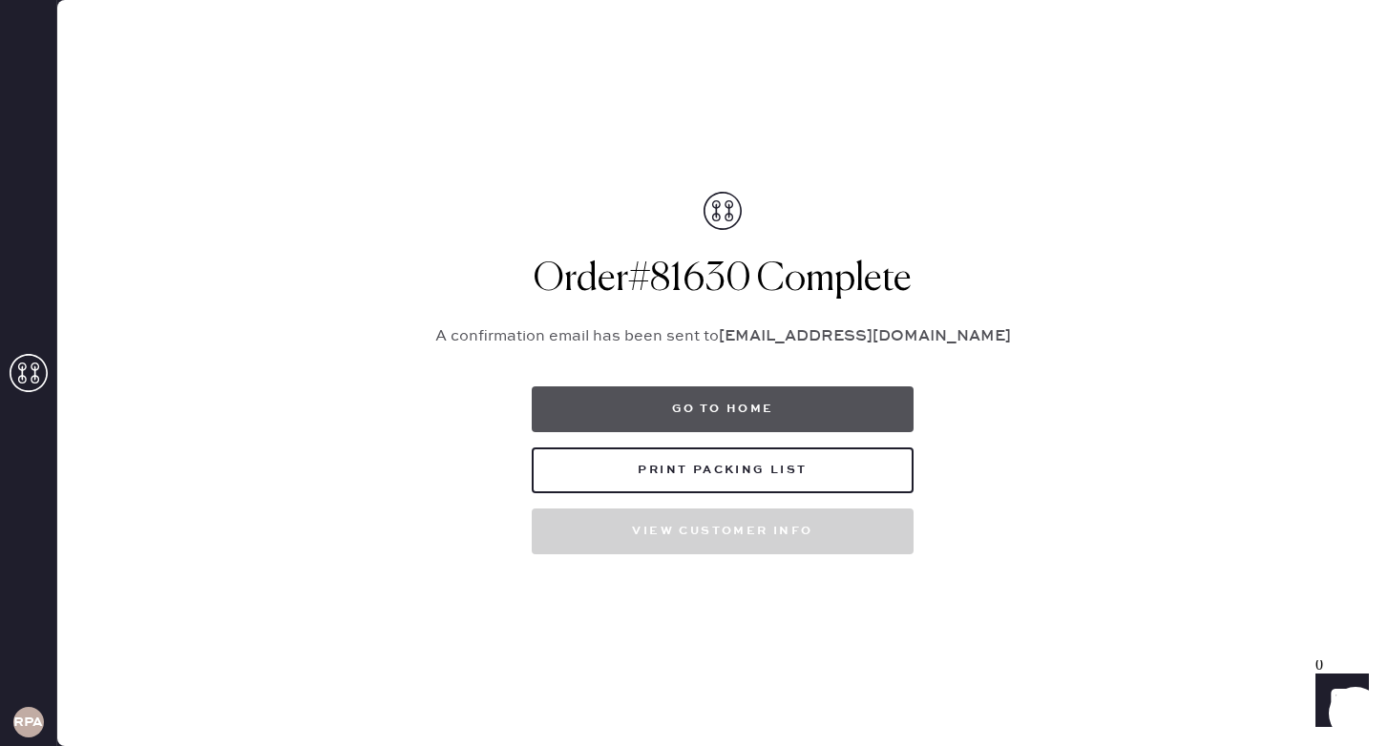
click at [702, 412] on button "Go to home" at bounding box center [723, 410] width 382 height 46
